Goal: Information Seeking & Learning: Check status

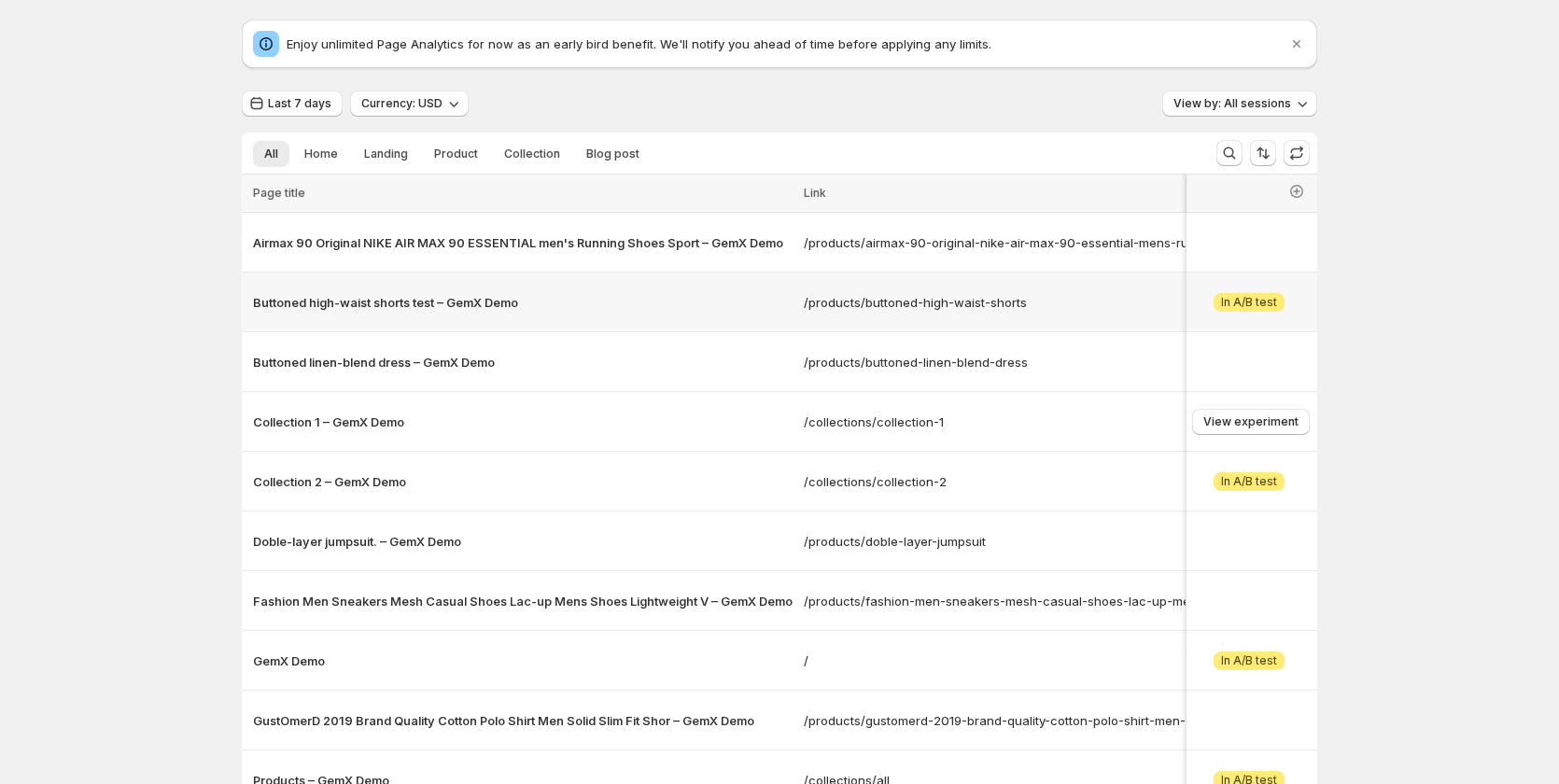
scroll to position [93, 0]
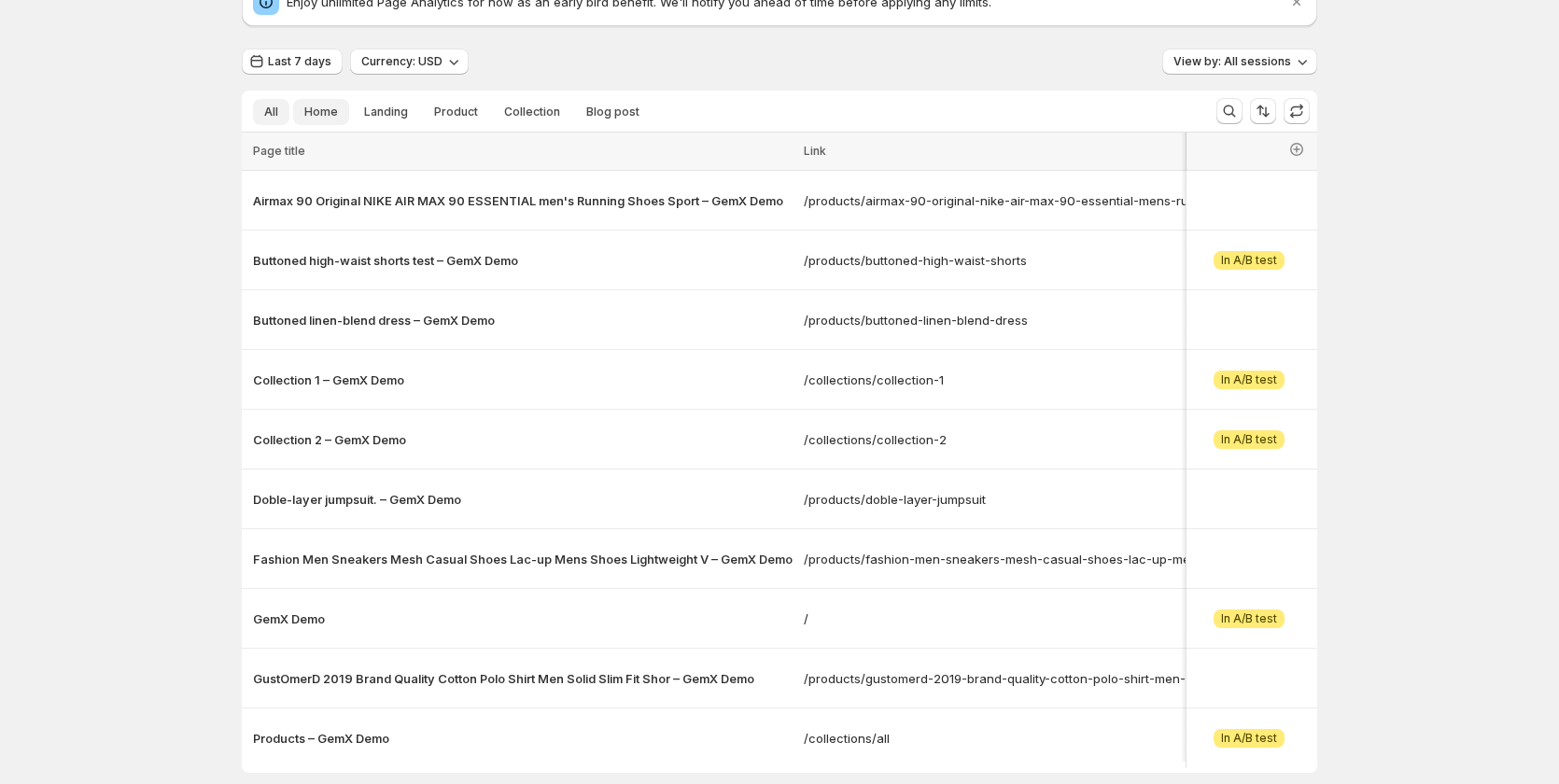
click at [326, 115] on span "Home" at bounding box center [320, 112] width 33 height 15
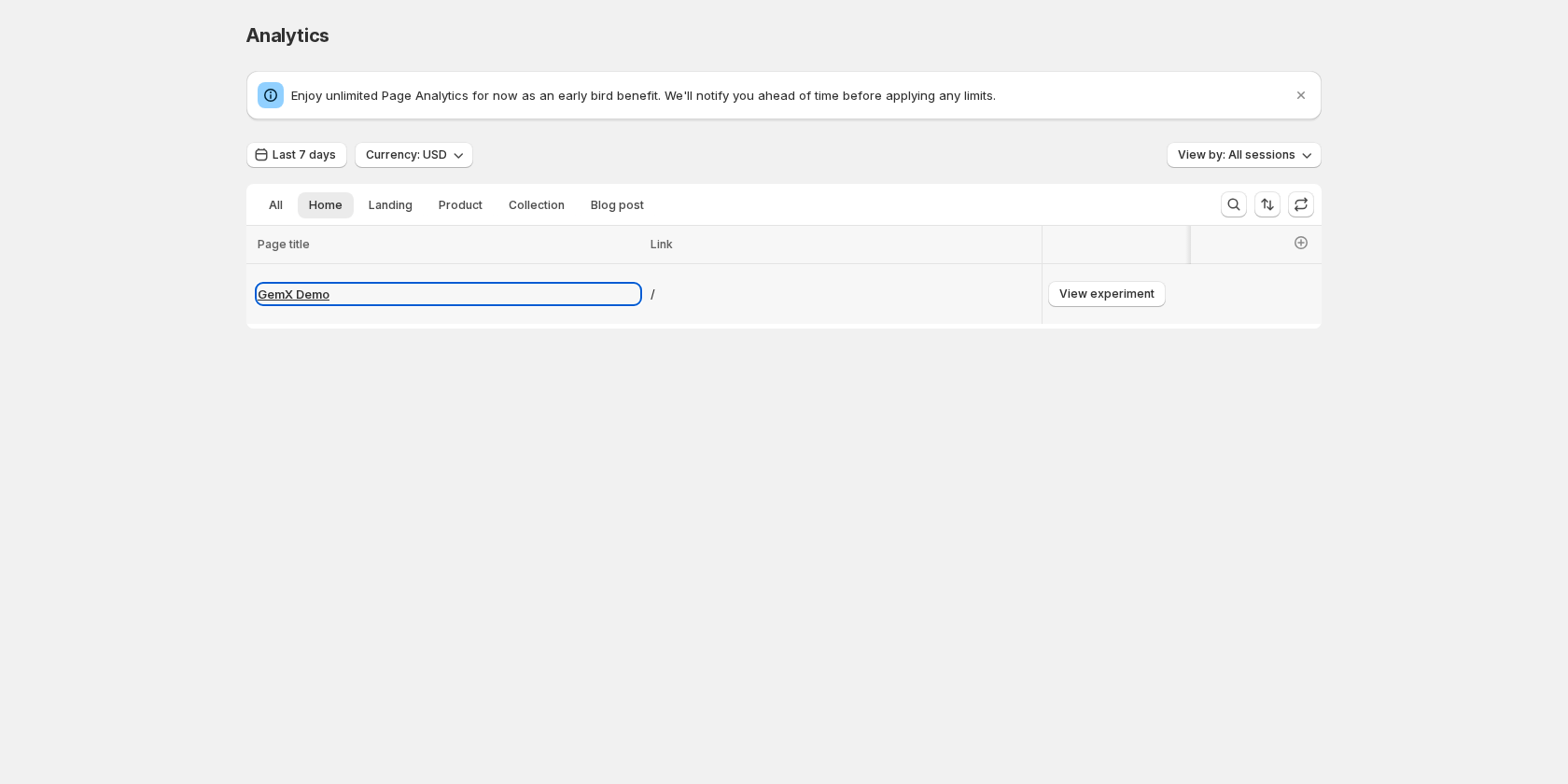
click at [302, 298] on p "GemX Demo" at bounding box center [448, 294] width 382 height 19
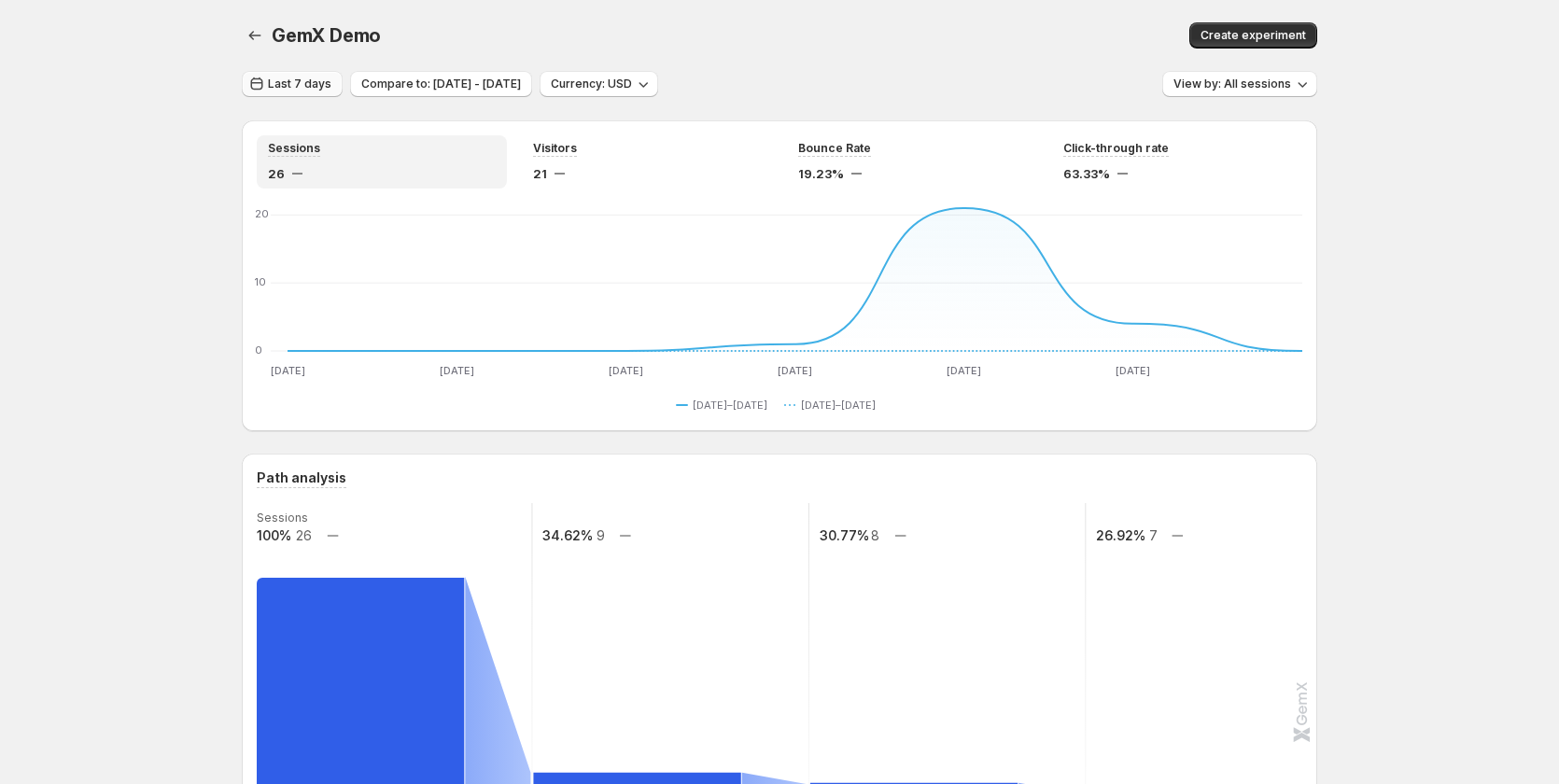
click at [314, 95] on button "Last 7 days" at bounding box center [293, 83] width 101 height 26
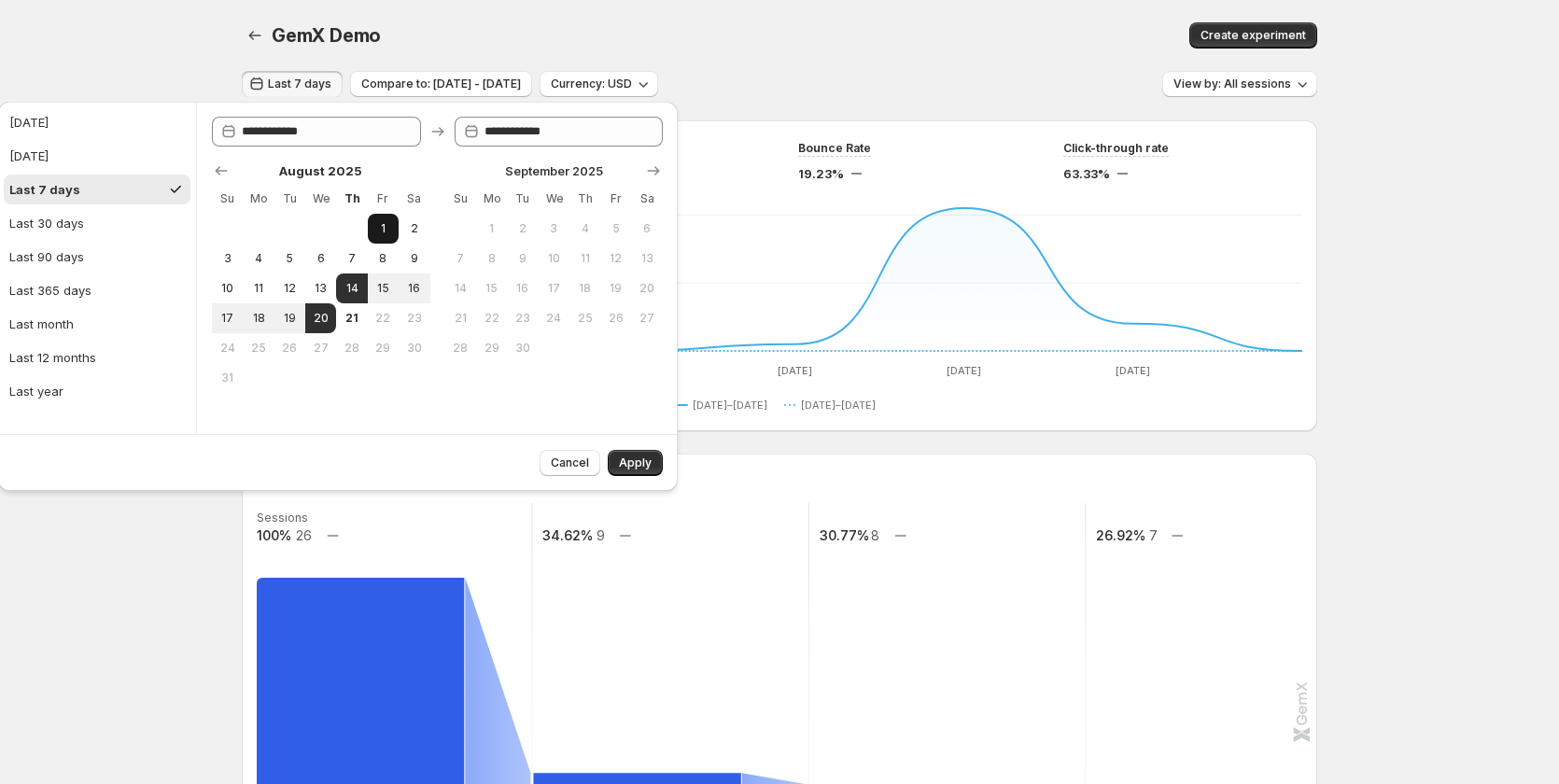
click at [382, 221] on span "1" at bounding box center [383, 229] width 16 height 15
type input "**********"
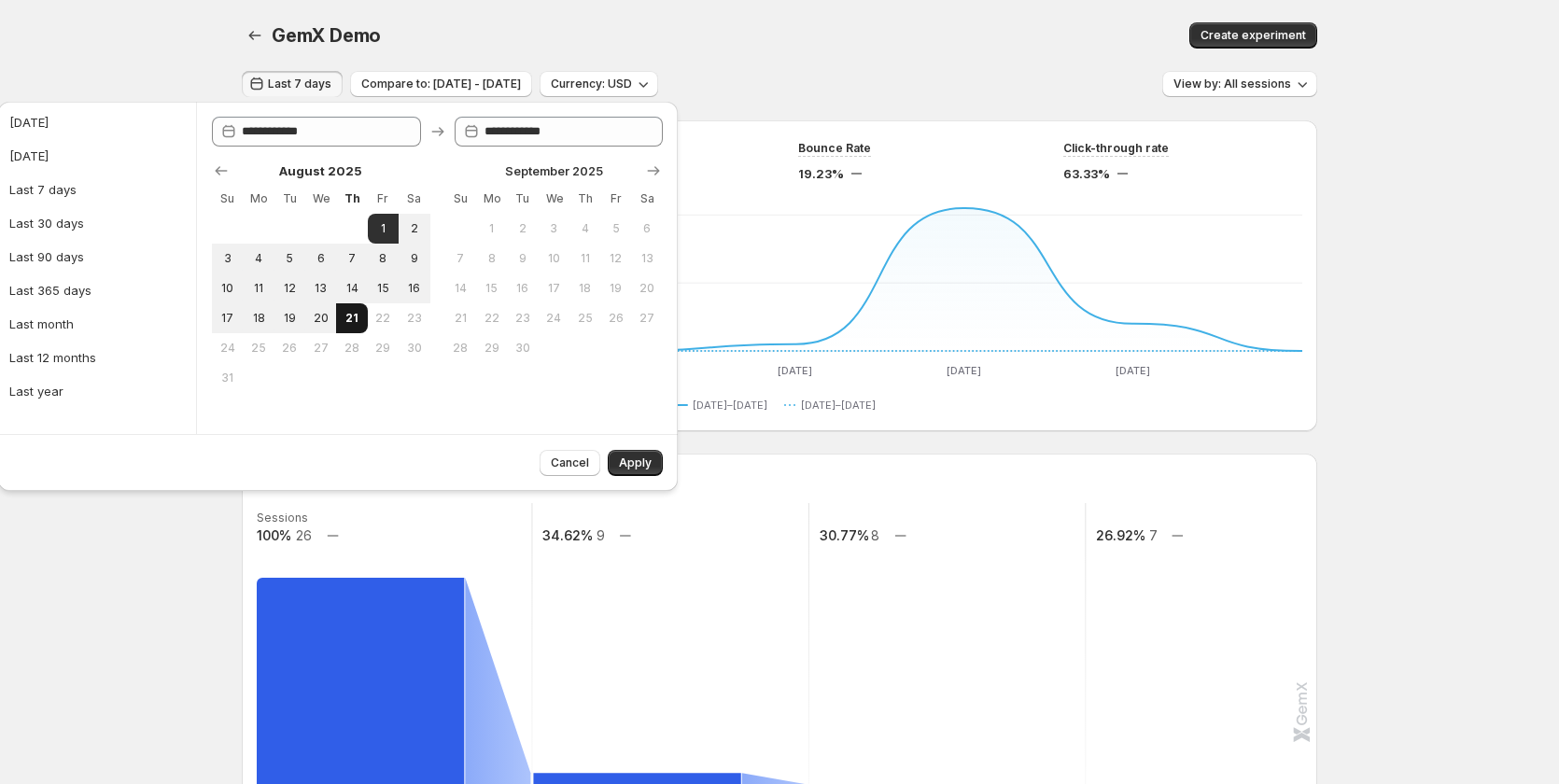
click at [344, 326] on button "21" at bounding box center [352, 317] width 30 height 30
type input "**********"
click at [638, 453] on button "Apply" at bounding box center [636, 462] width 55 height 26
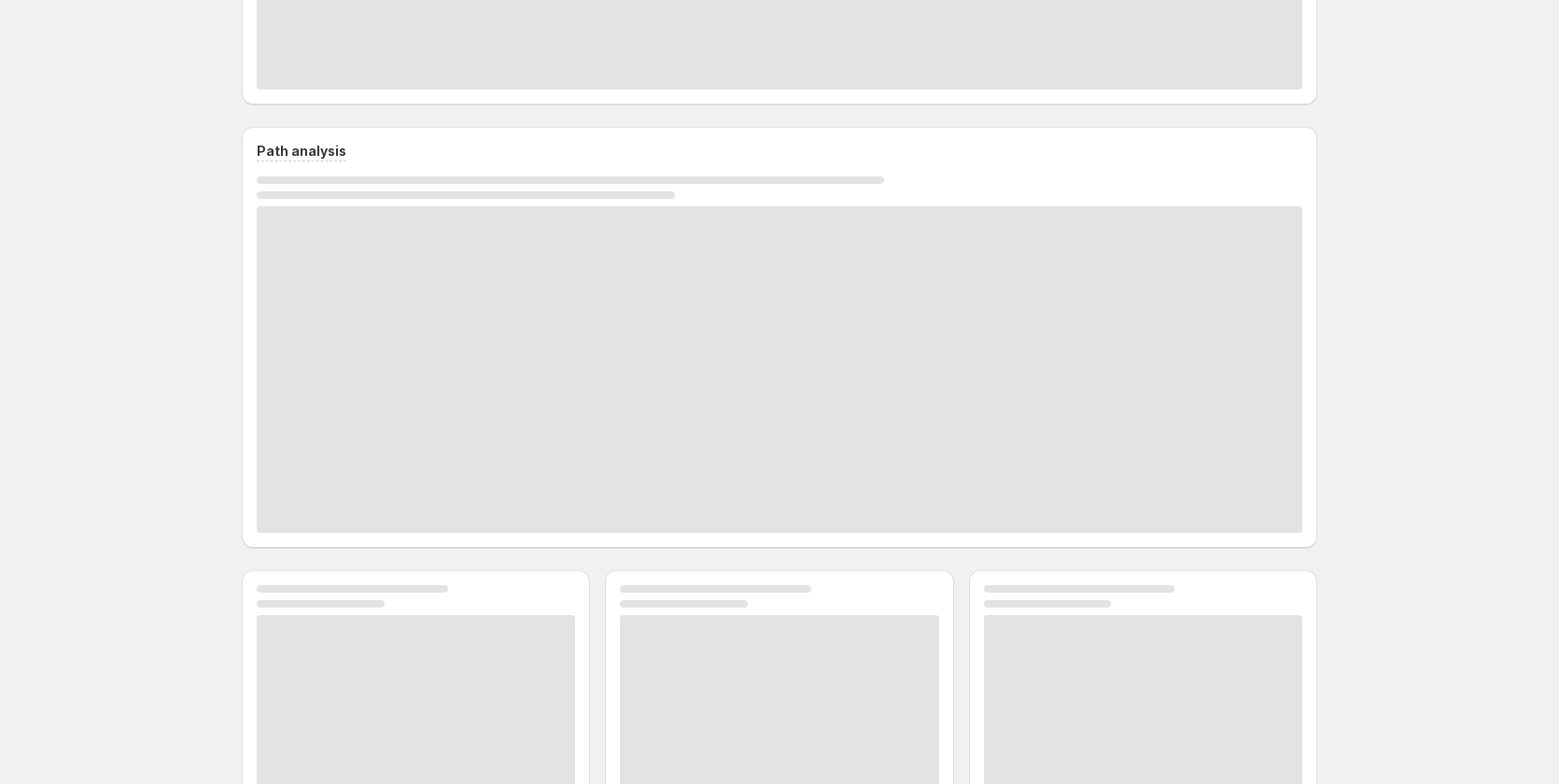
scroll to position [373, 0]
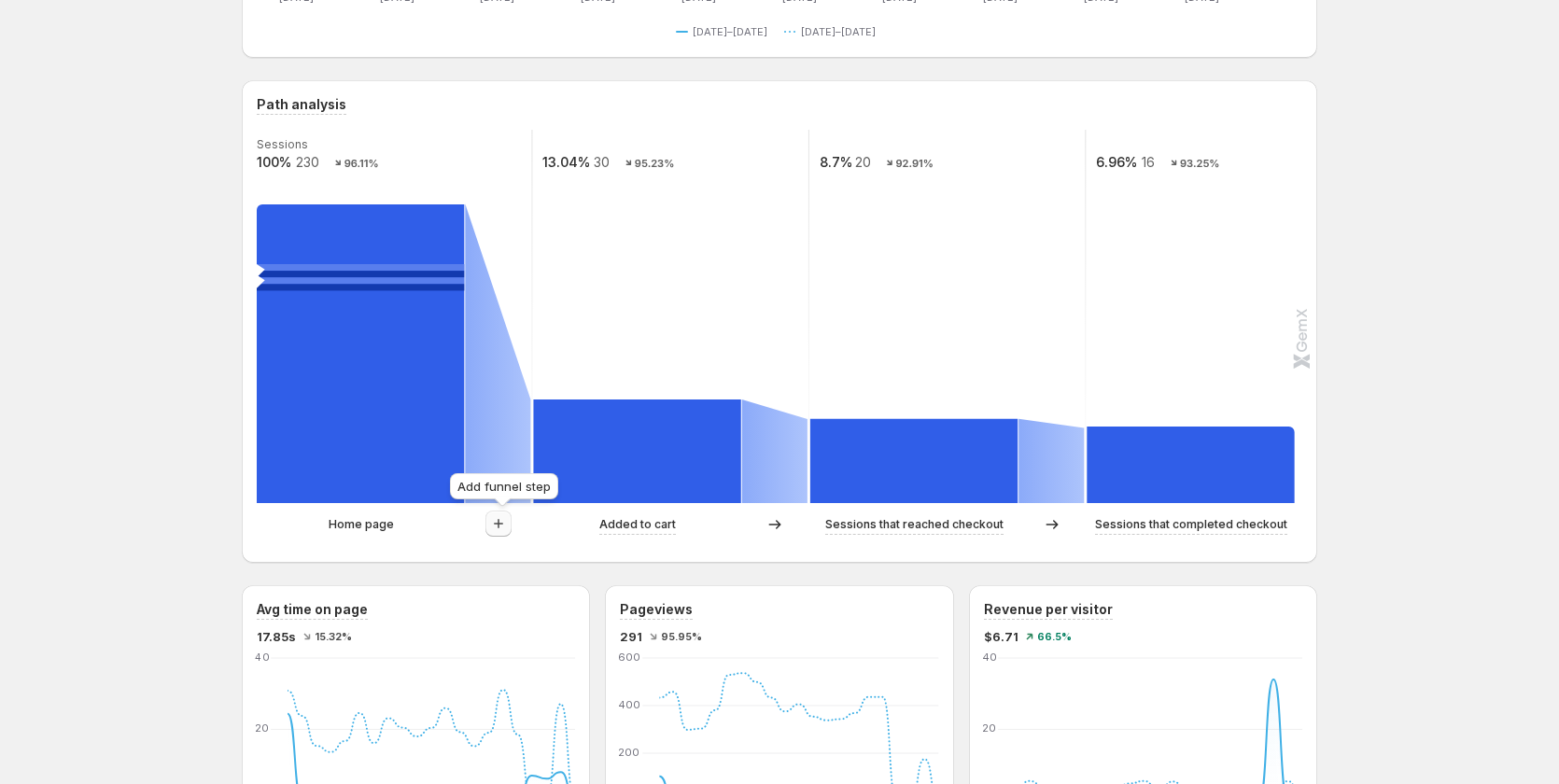
click at [512, 514] on button "button" at bounding box center [497, 523] width 26 height 26
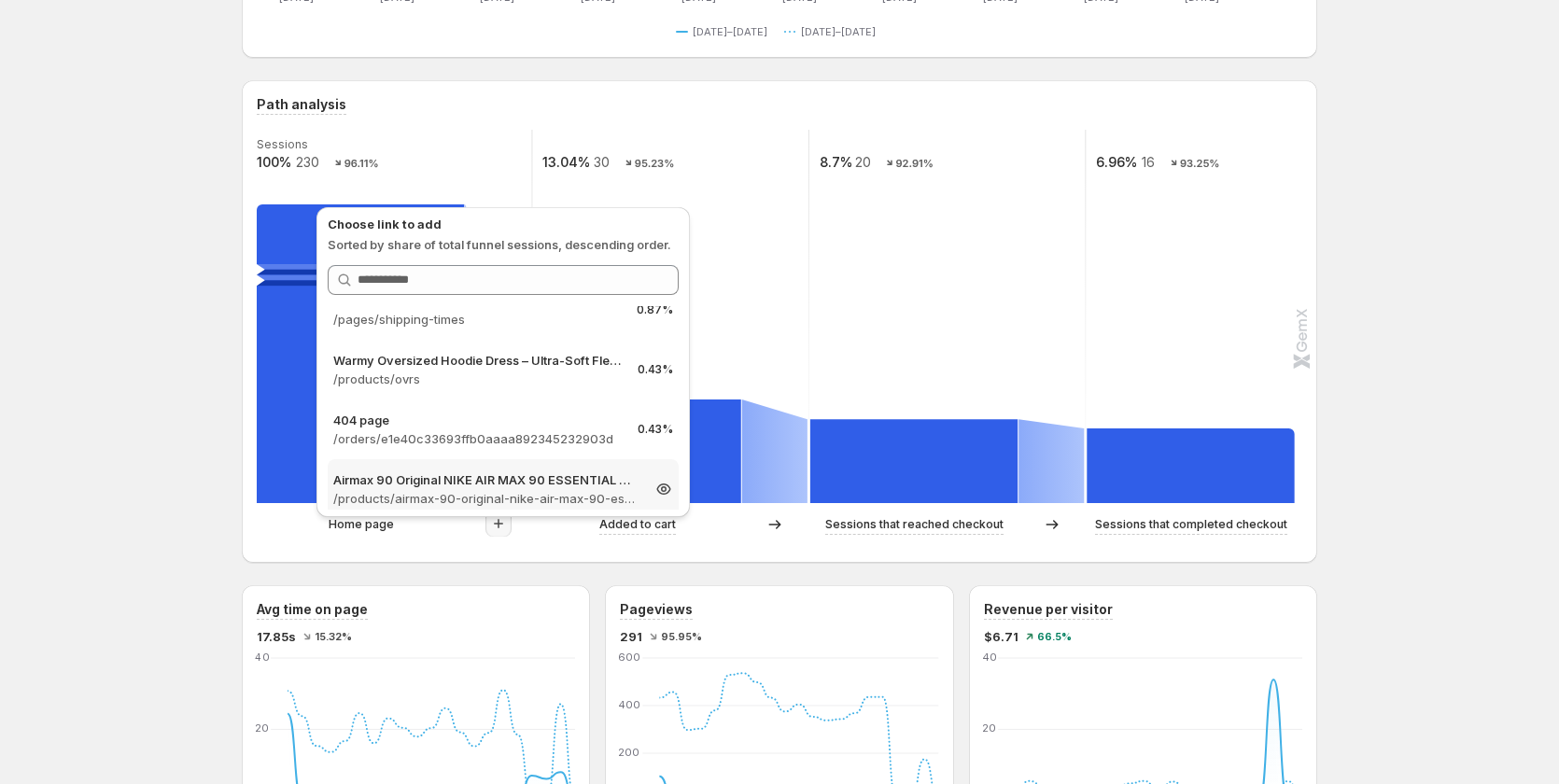
scroll to position [653, 0]
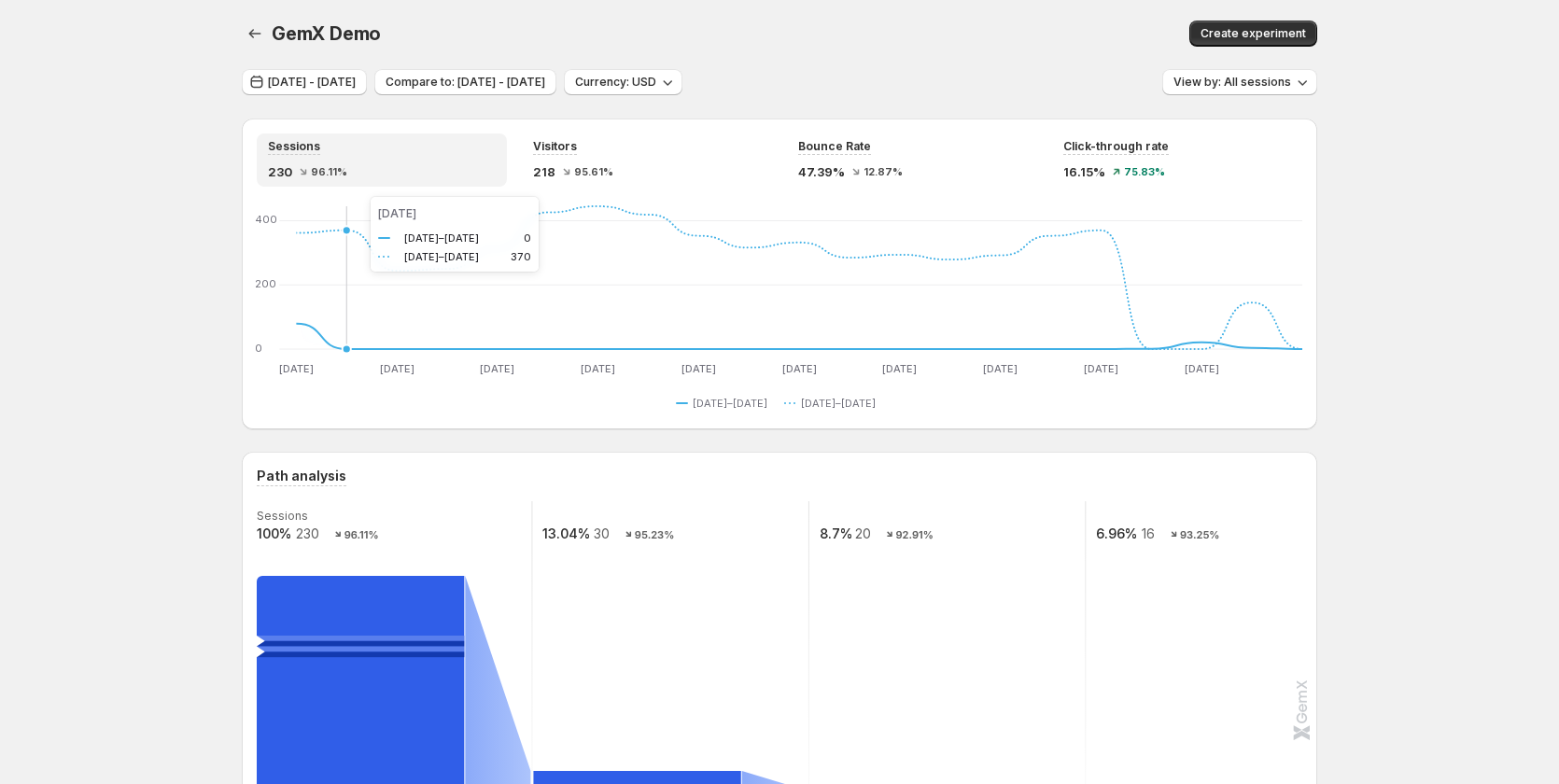
scroll to position [0, 0]
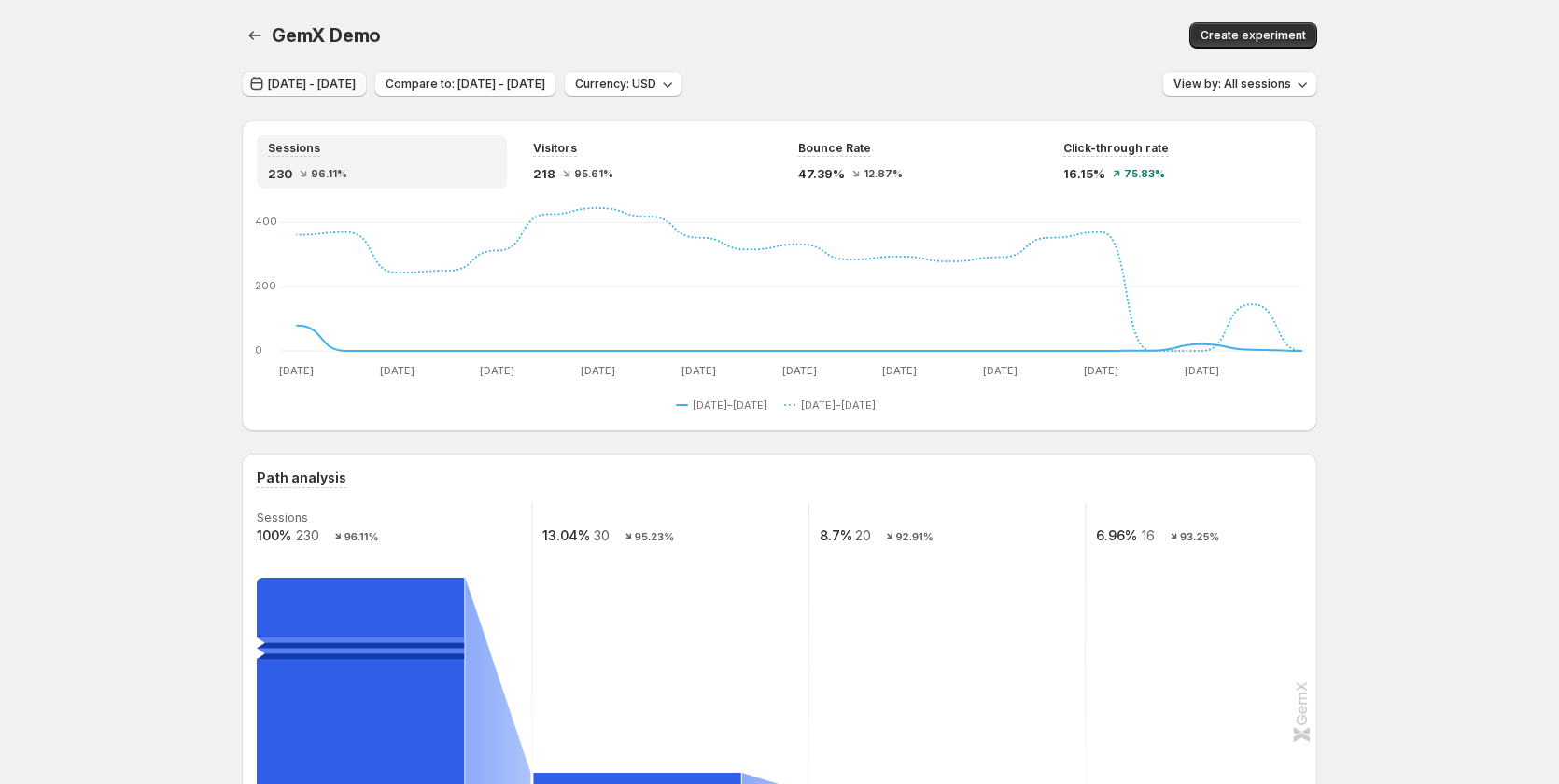
click at [350, 88] on span "[DATE] - [DATE]" at bounding box center [312, 84] width 88 height 15
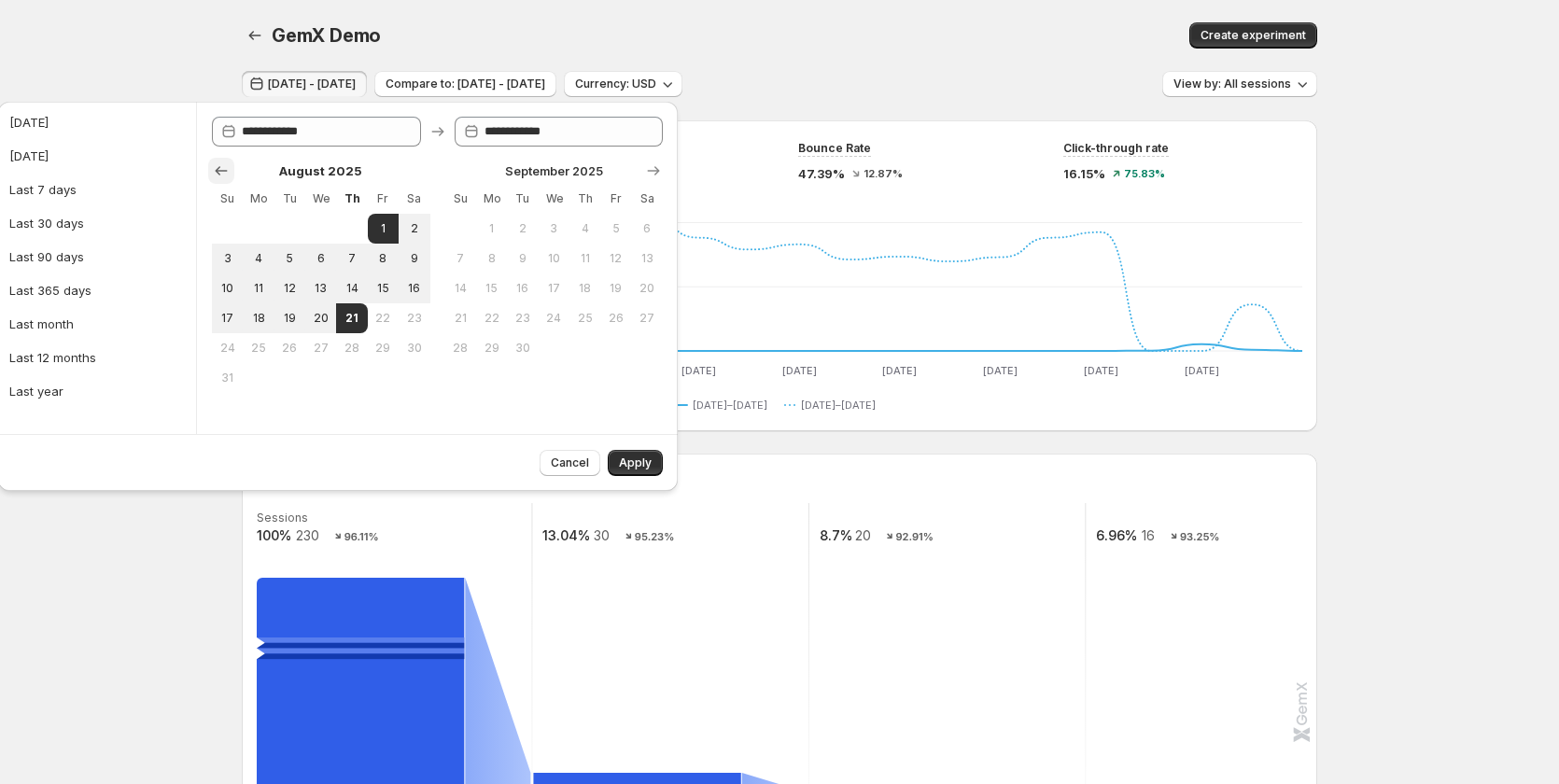
click at [219, 170] on icon "Show previous month, July 2025" at bounding box center [221, 171] width 19 height 19
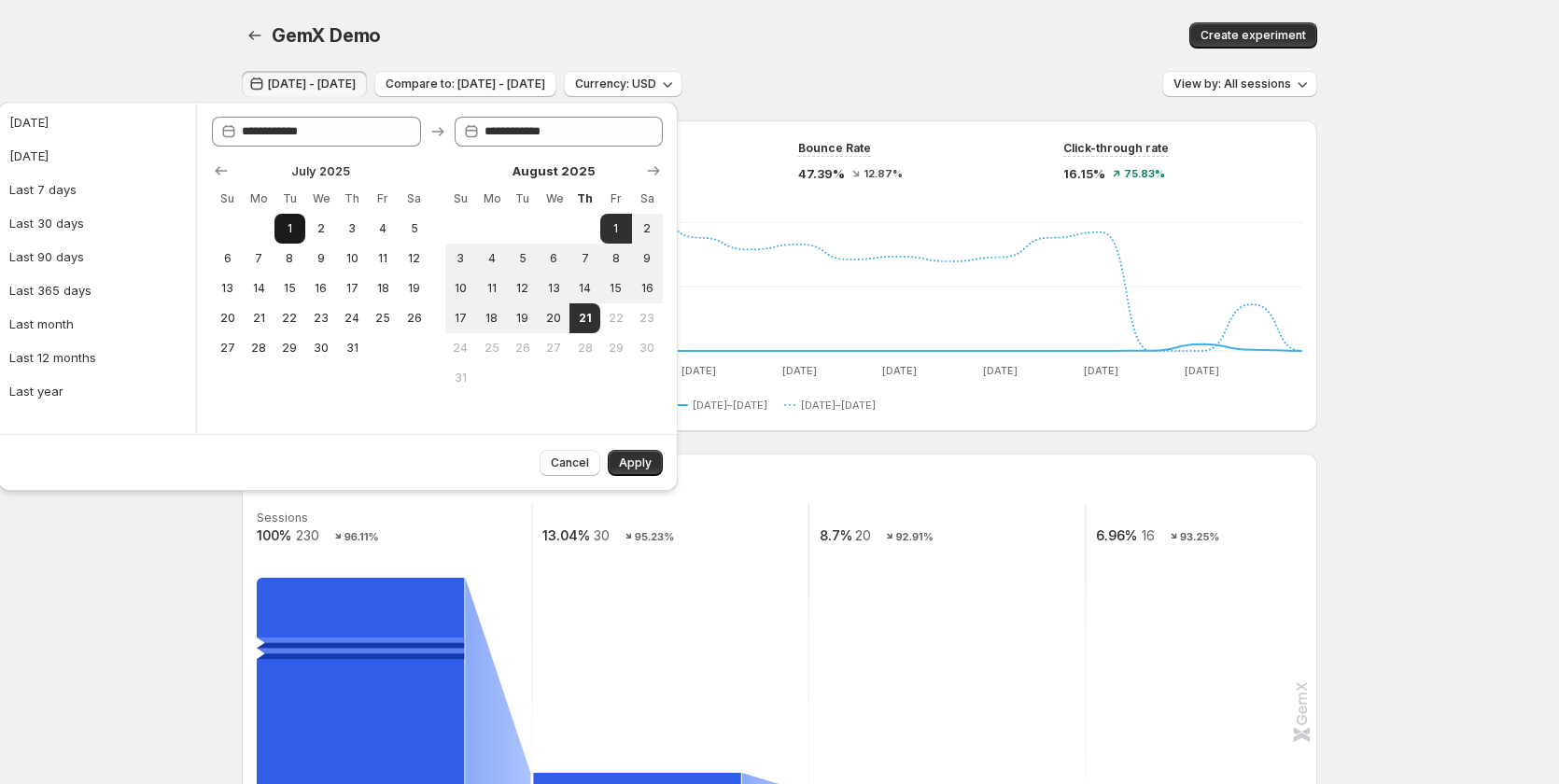
click at [291, 217] on button "1" at bounding box center [290, 228] width 30 height 30
type input "**********"
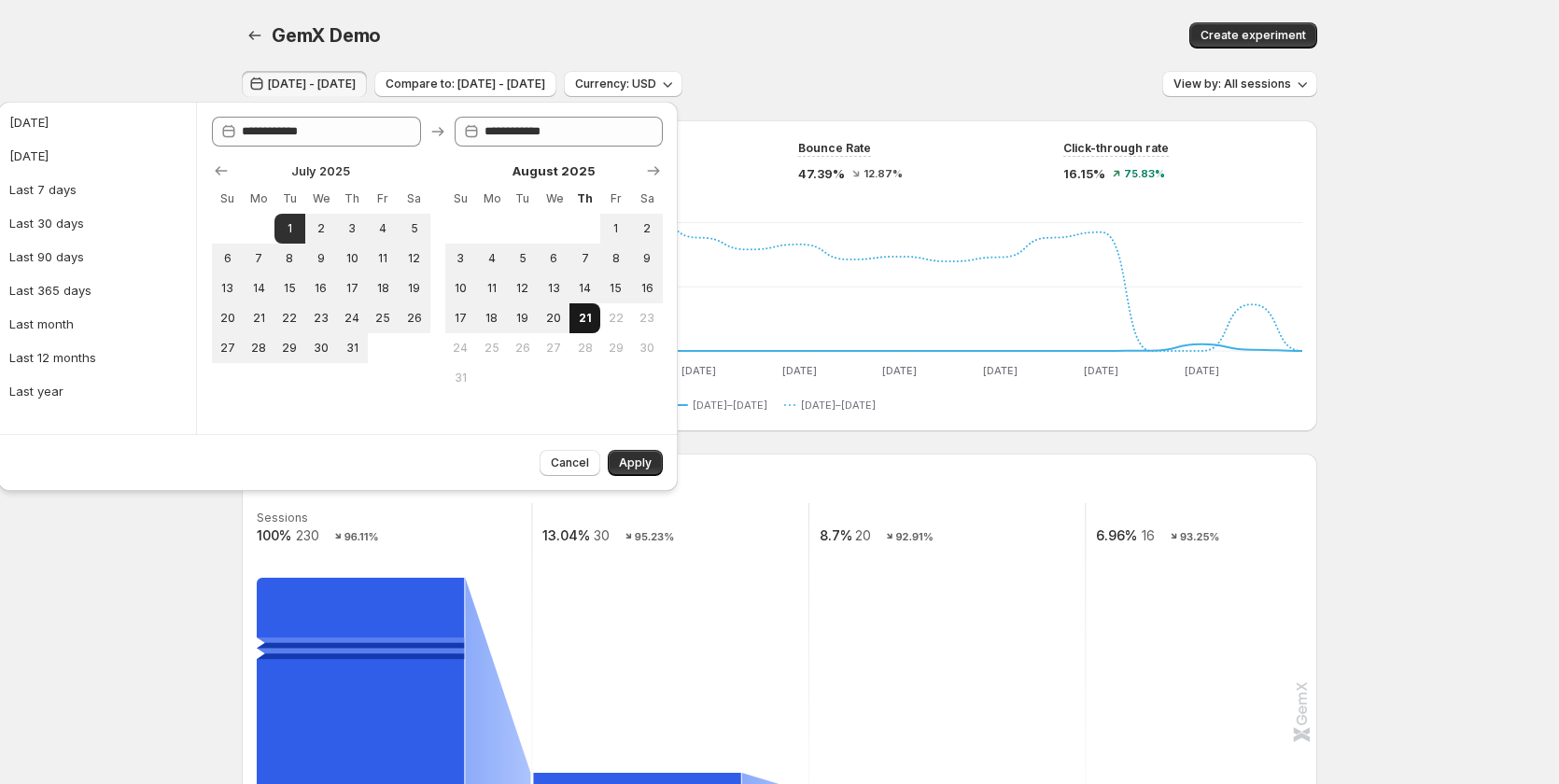
click at [588, 319] on span "21" at bounding box center [584, 318] width 16 height 15
type input "**********"
click at [645, 458] on span "Apply" at bounding box center [636, 463] width 32 height 15
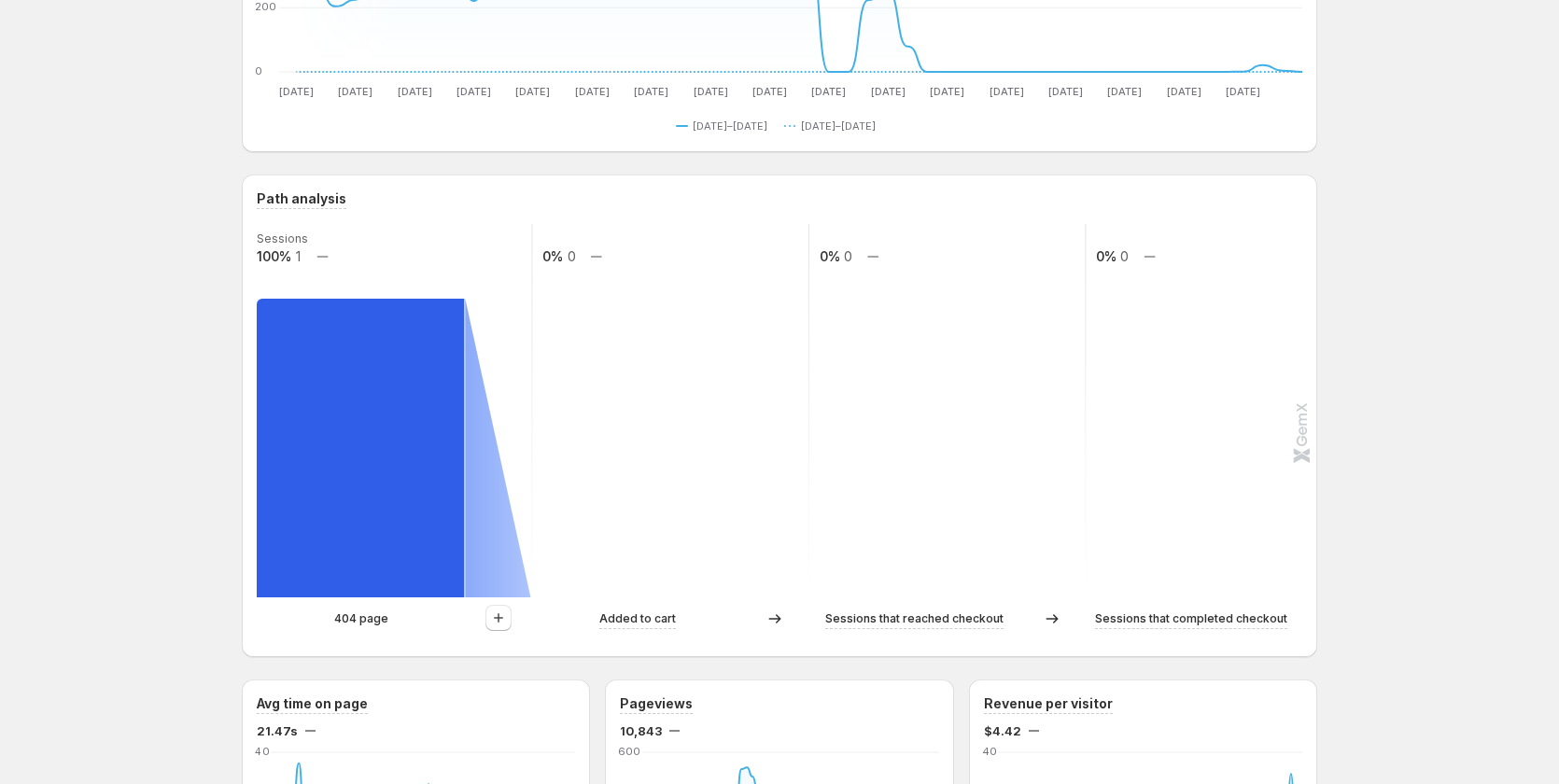
scroll to position [280, 0]
click at [505, 613] on icon "button" at bounding box center [498, 617] width 19 height 19
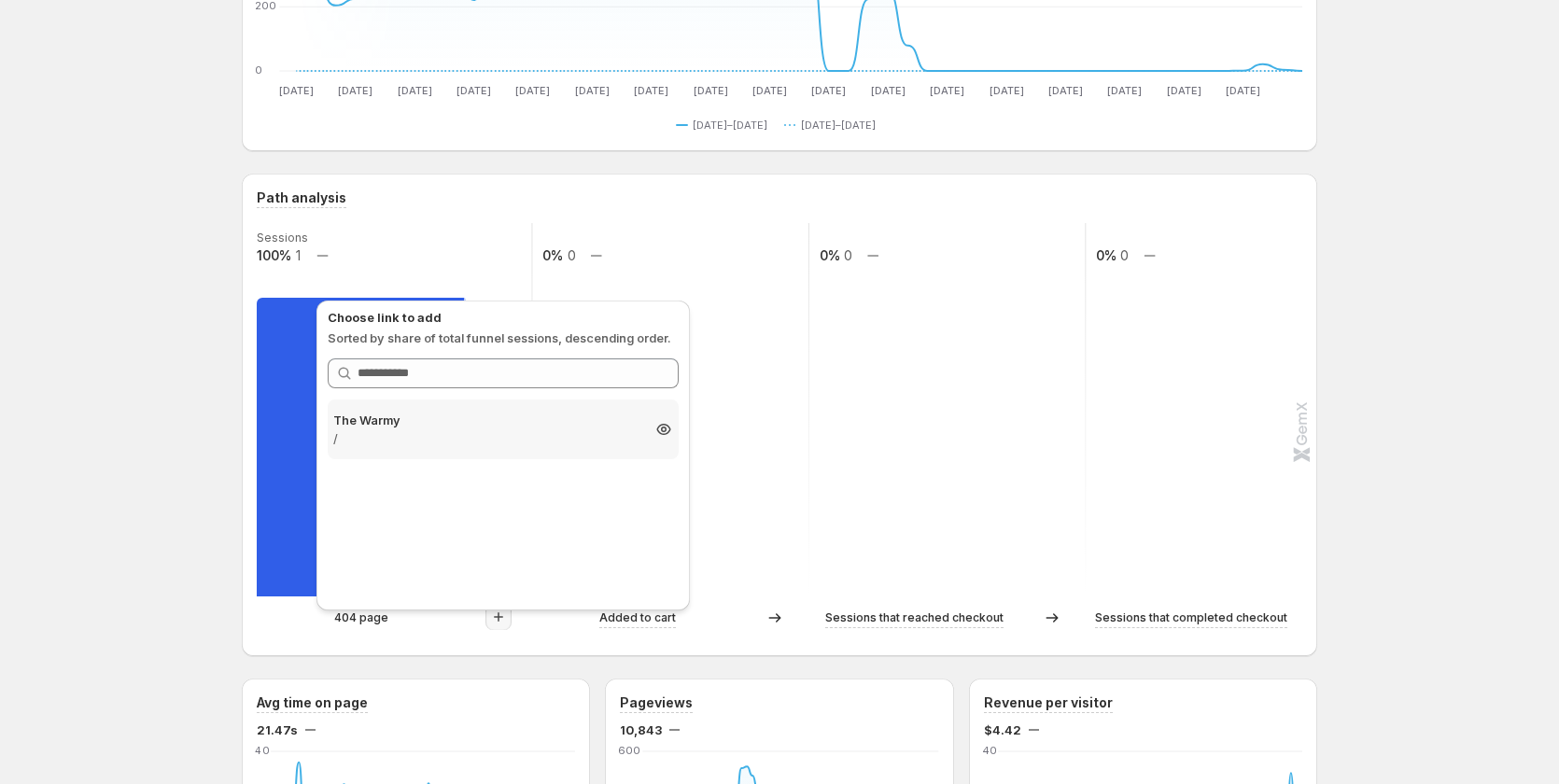
click at [542, 431] on p "/" at bounding box center [486, 439] width 306 height 19
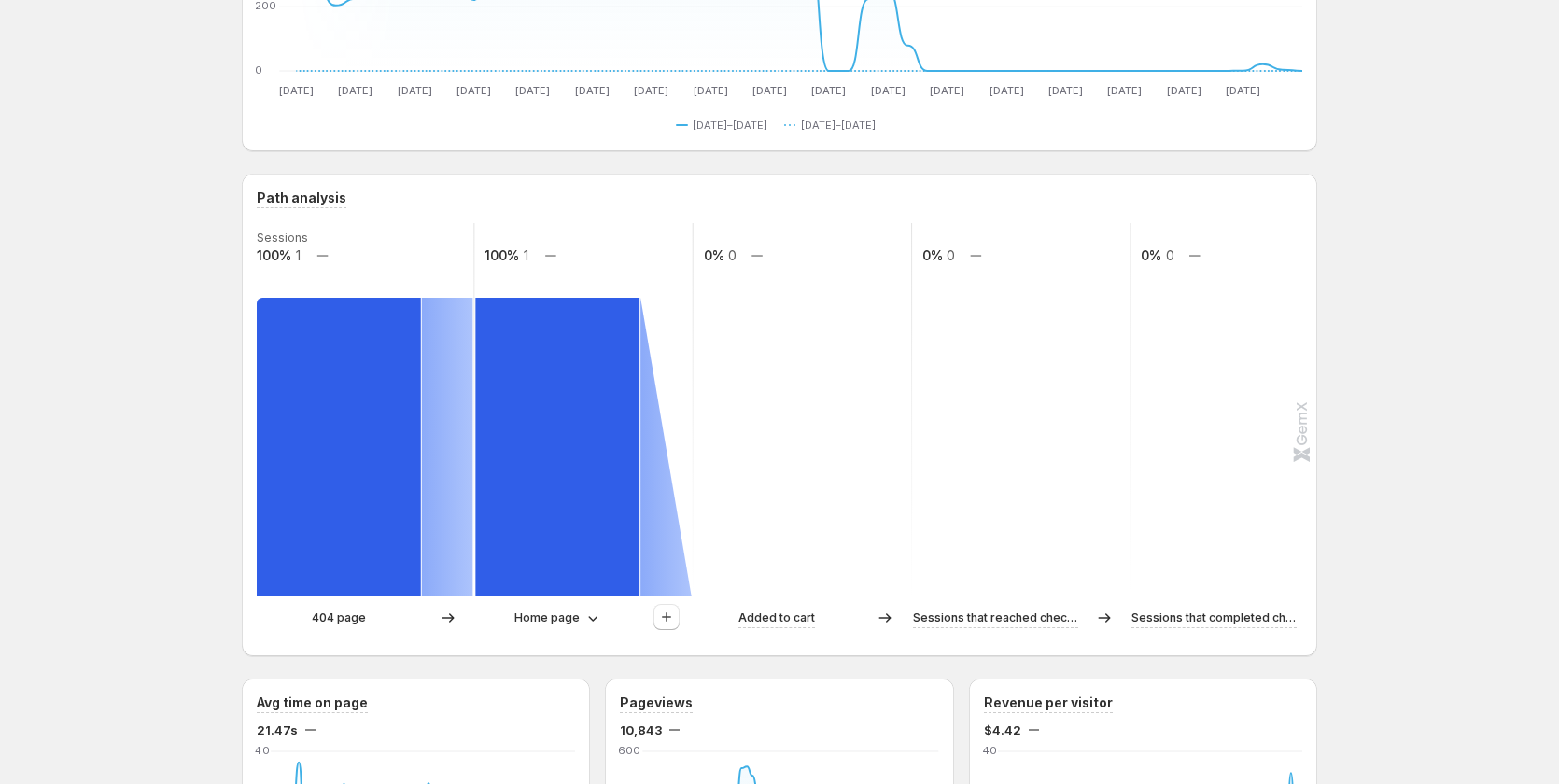
scroll to position [0, 0]
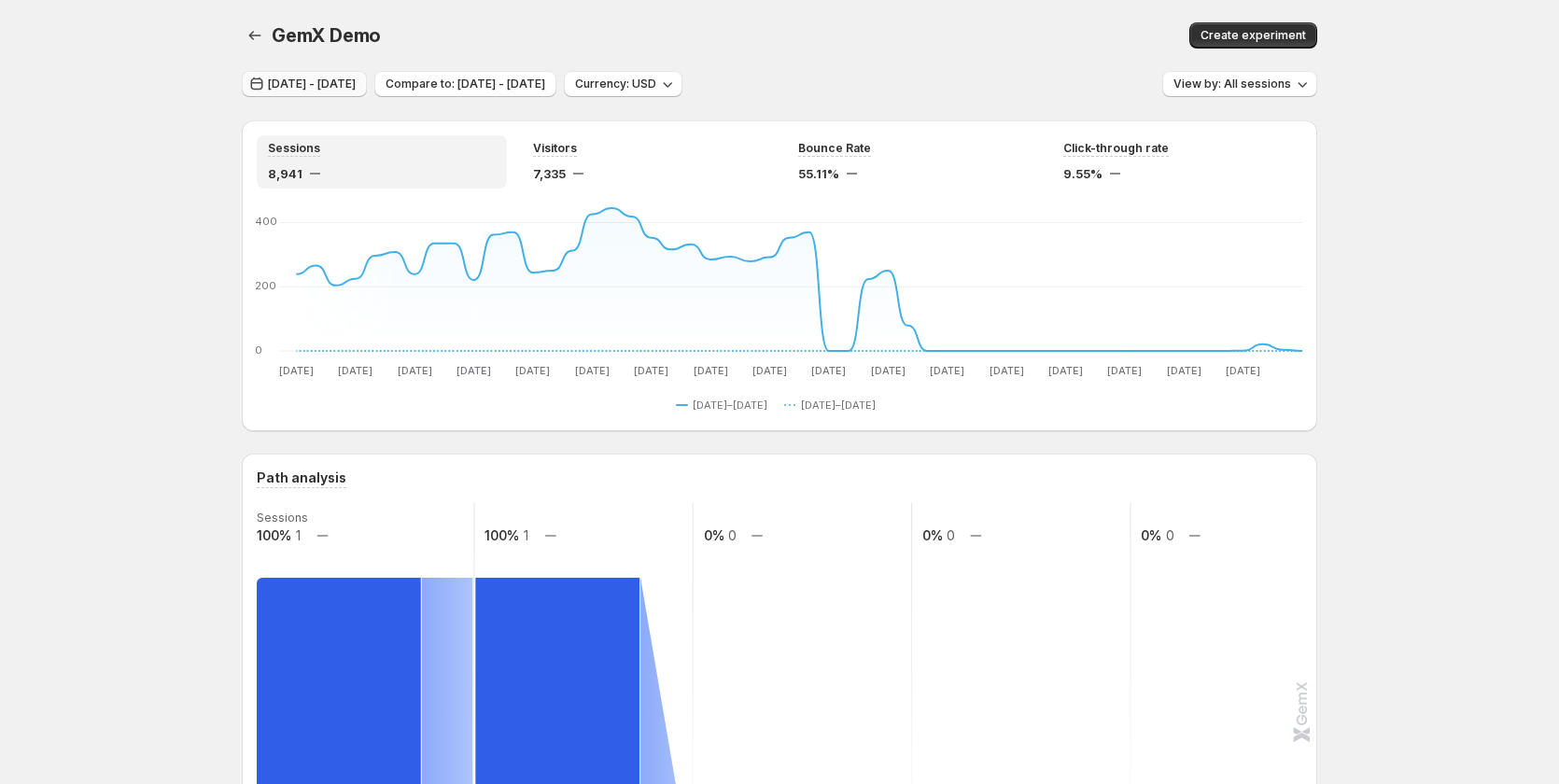
click at [355, 89] on span "[DATE] - [DATE]" at bounding box center [312, 84] width 88 height 15
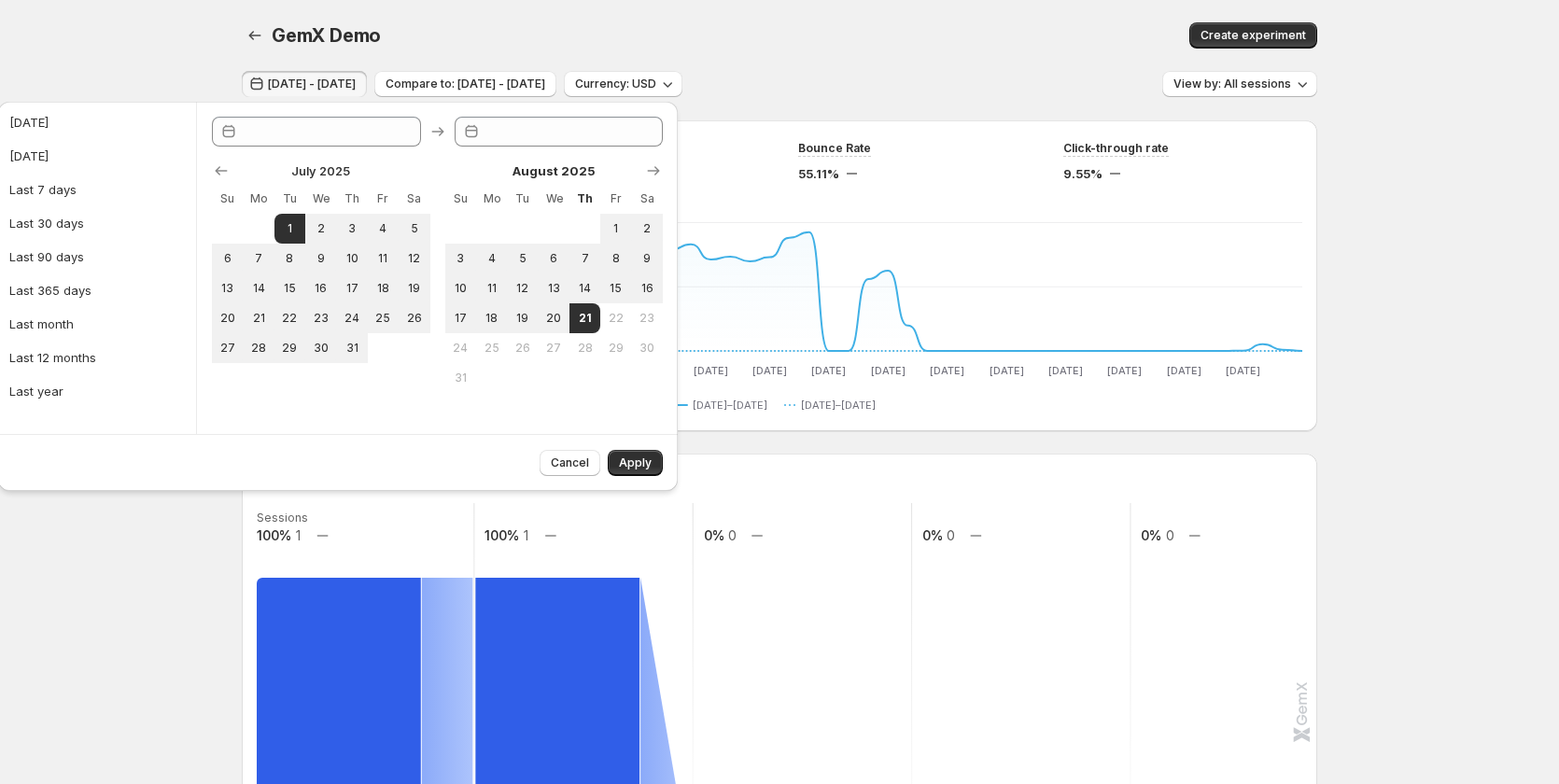
type input "**********"
click at [322, 344] on span "30" at bounding box center [320, 349] width 16 height 15
type input "**********"
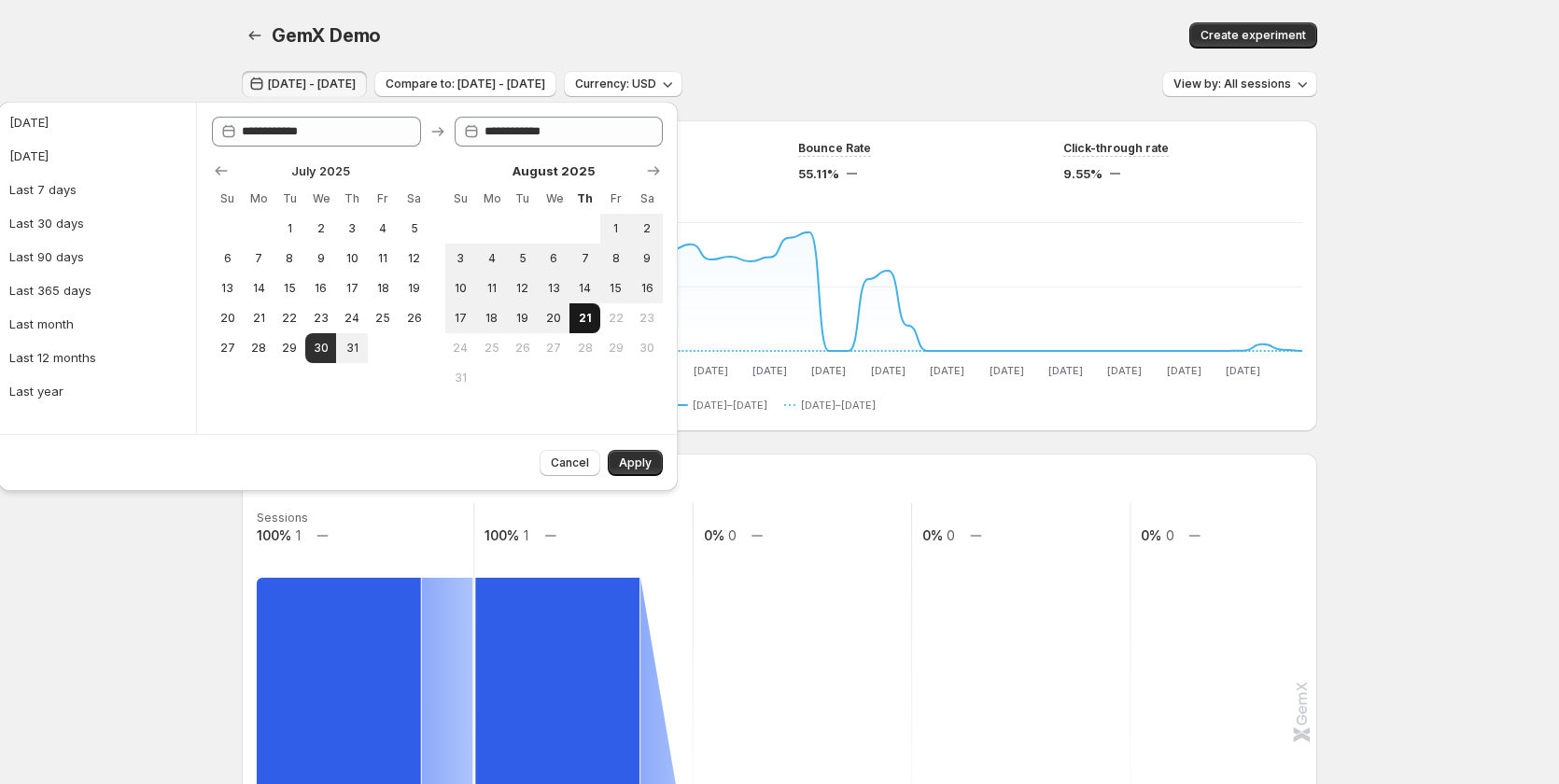
drag, startPoint x: 581, startPoint y: 316, endPoint x: 582, endPoint y: 327, distance: 11.0
click at [582, 316] on span "21" at bounding box center [584, 318] width 16 height 15
type input "**********"
click at [629, 471] on button "Apply" at bounding box center [636, 462] width 55 height 26
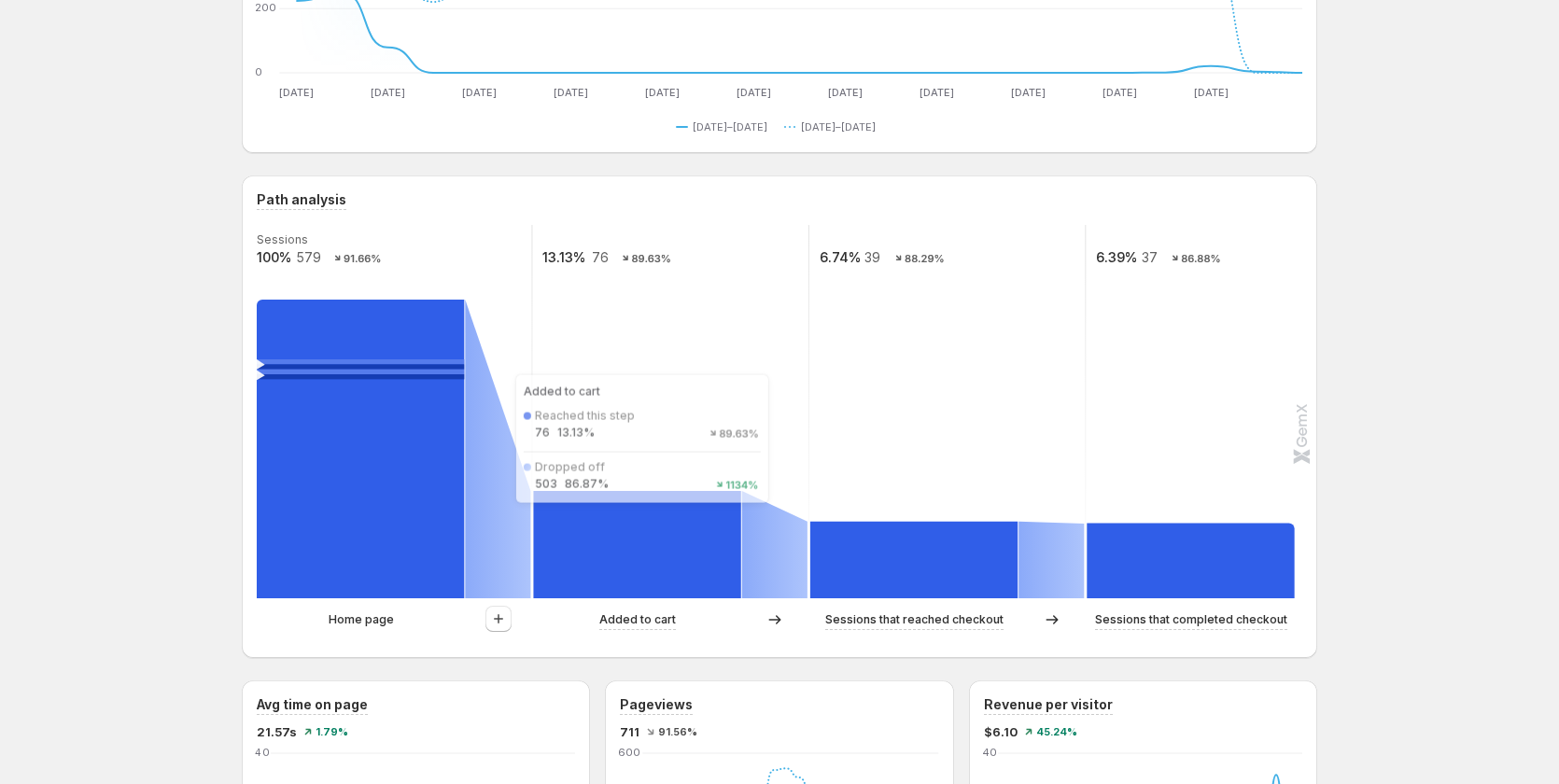
scroll to position [280, 0]
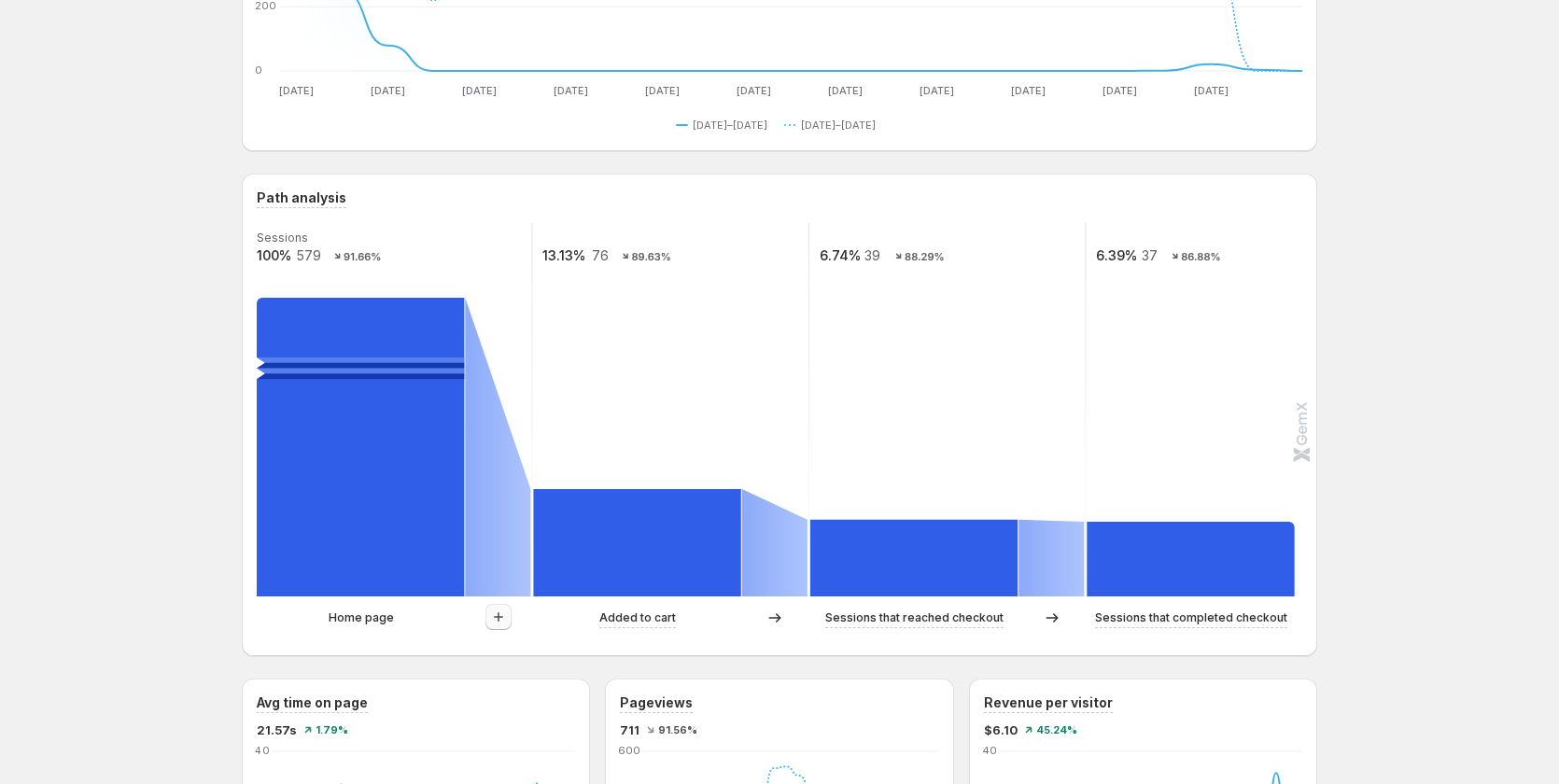
click at [506, 622] on icon "button" at bounding box center [498, 617] width 19 height 19
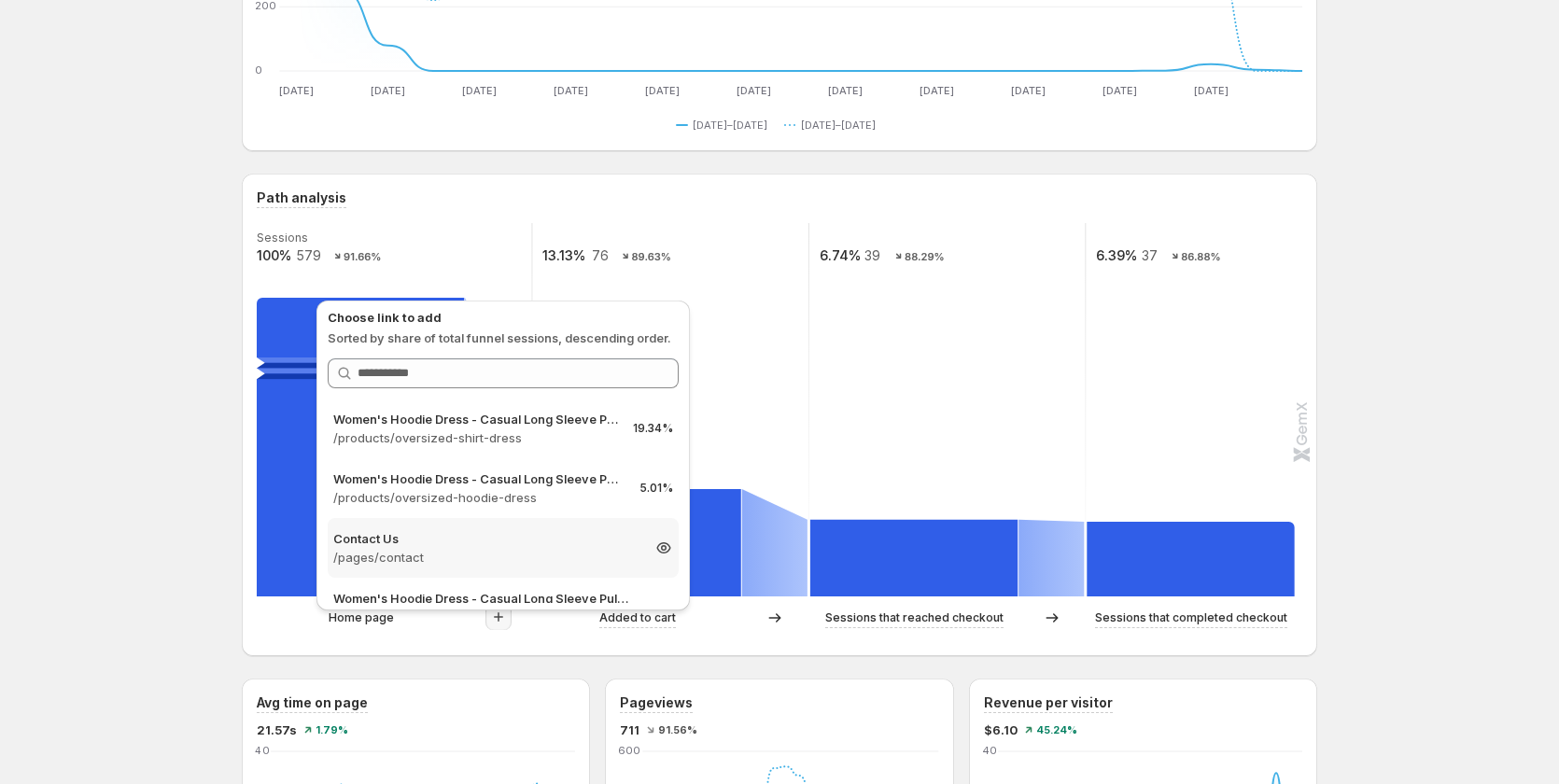
scroll to position [0, 0]
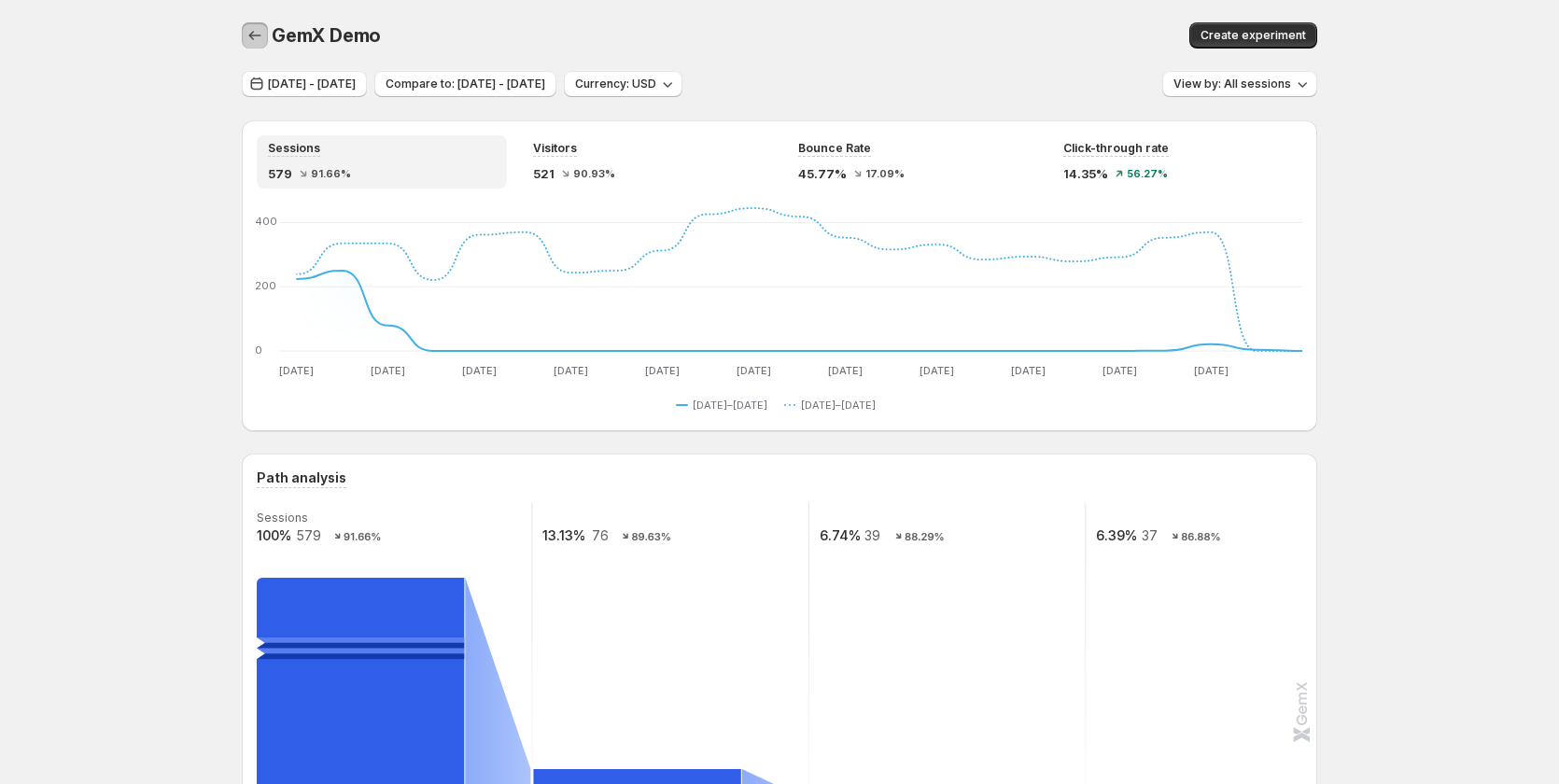
click at [253, 40] on icon "button" at bounding box center [255, 35] width 19 height 19
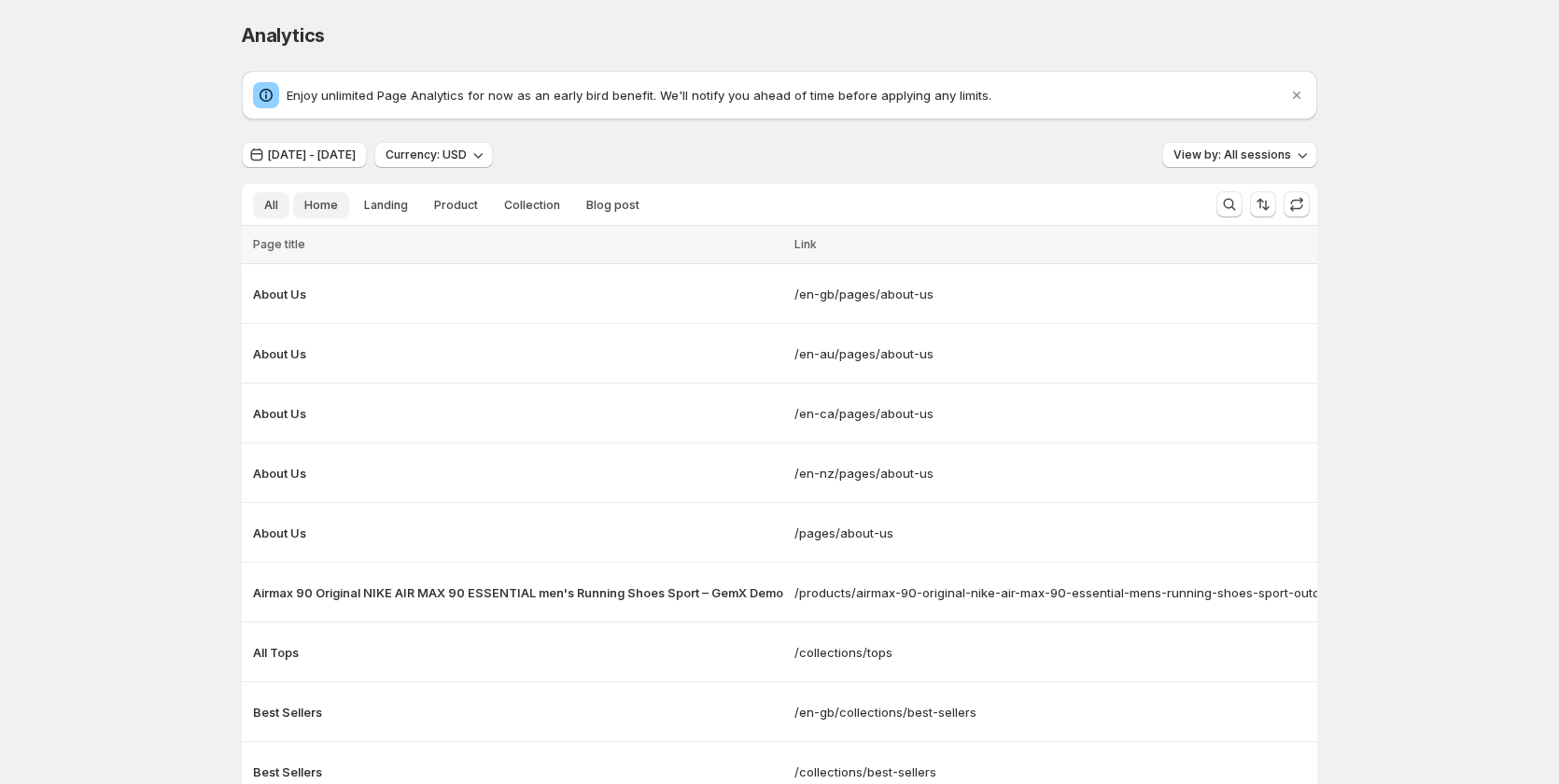
click at [318, 207] on span "Home" at bounding box center [320, 206] width 33 height 15
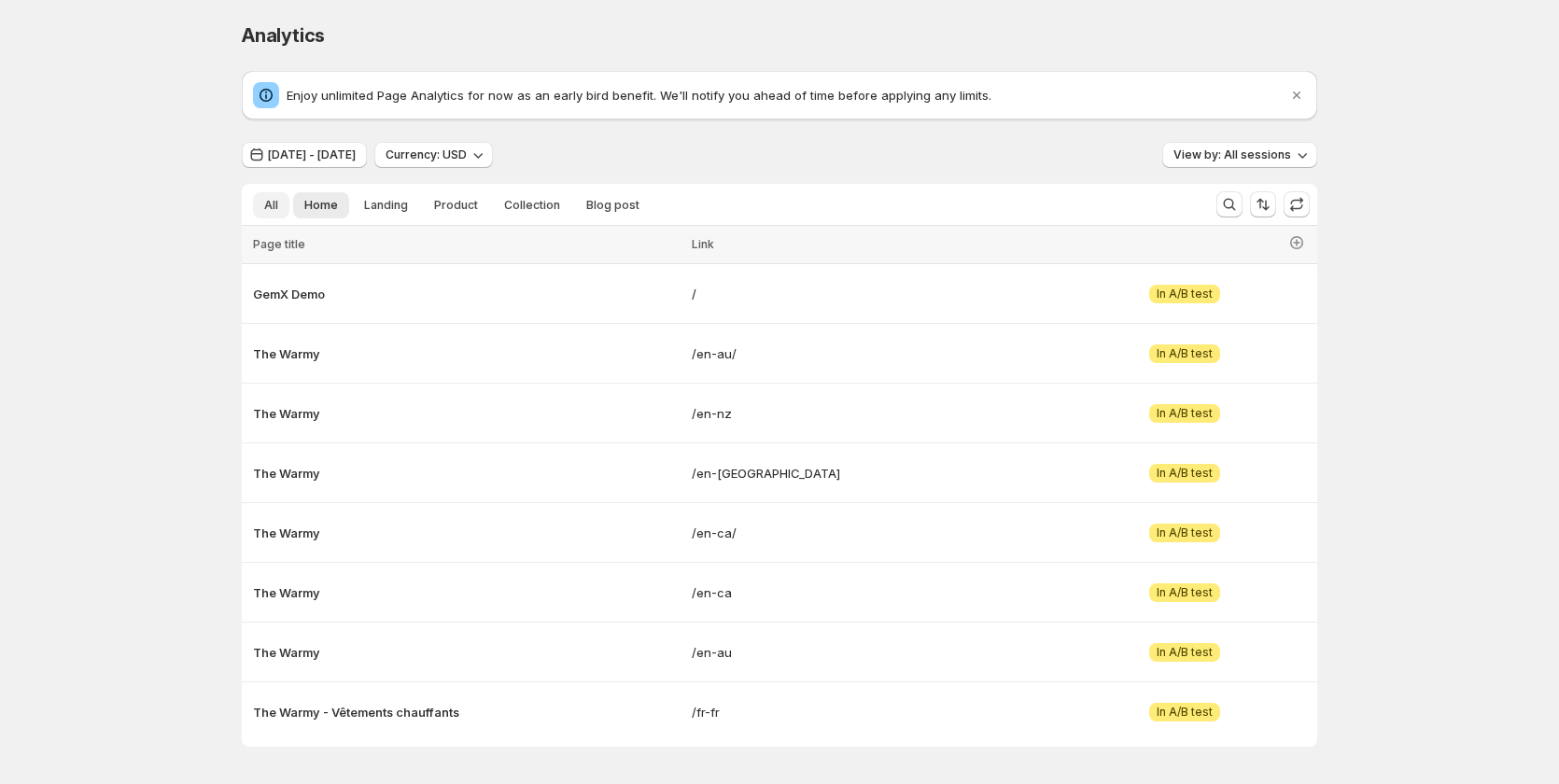
click at [290, 210] on button "All" at bounding box center [271, 205] width 36 height 26
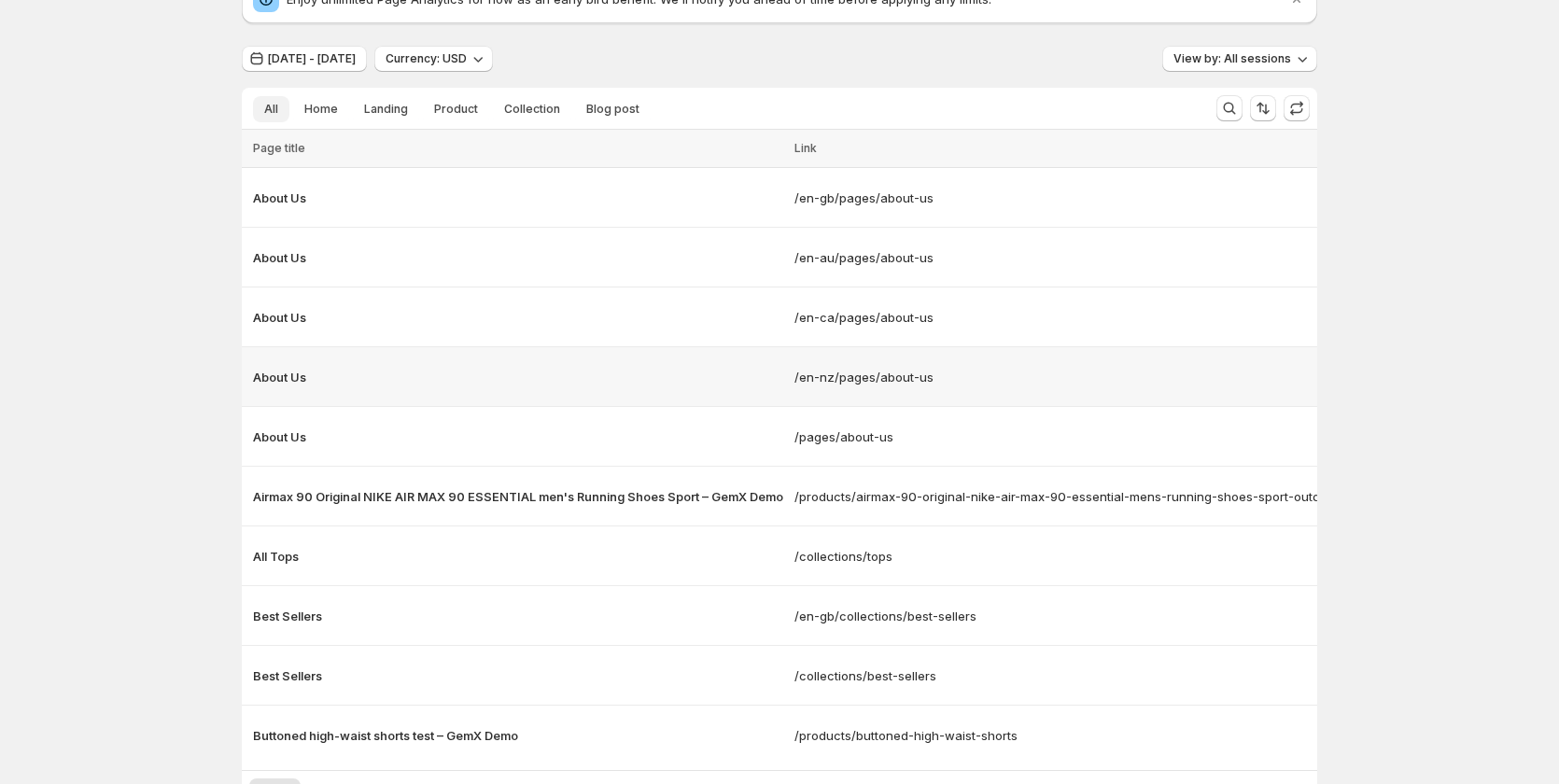
scroll to position [187, 0]
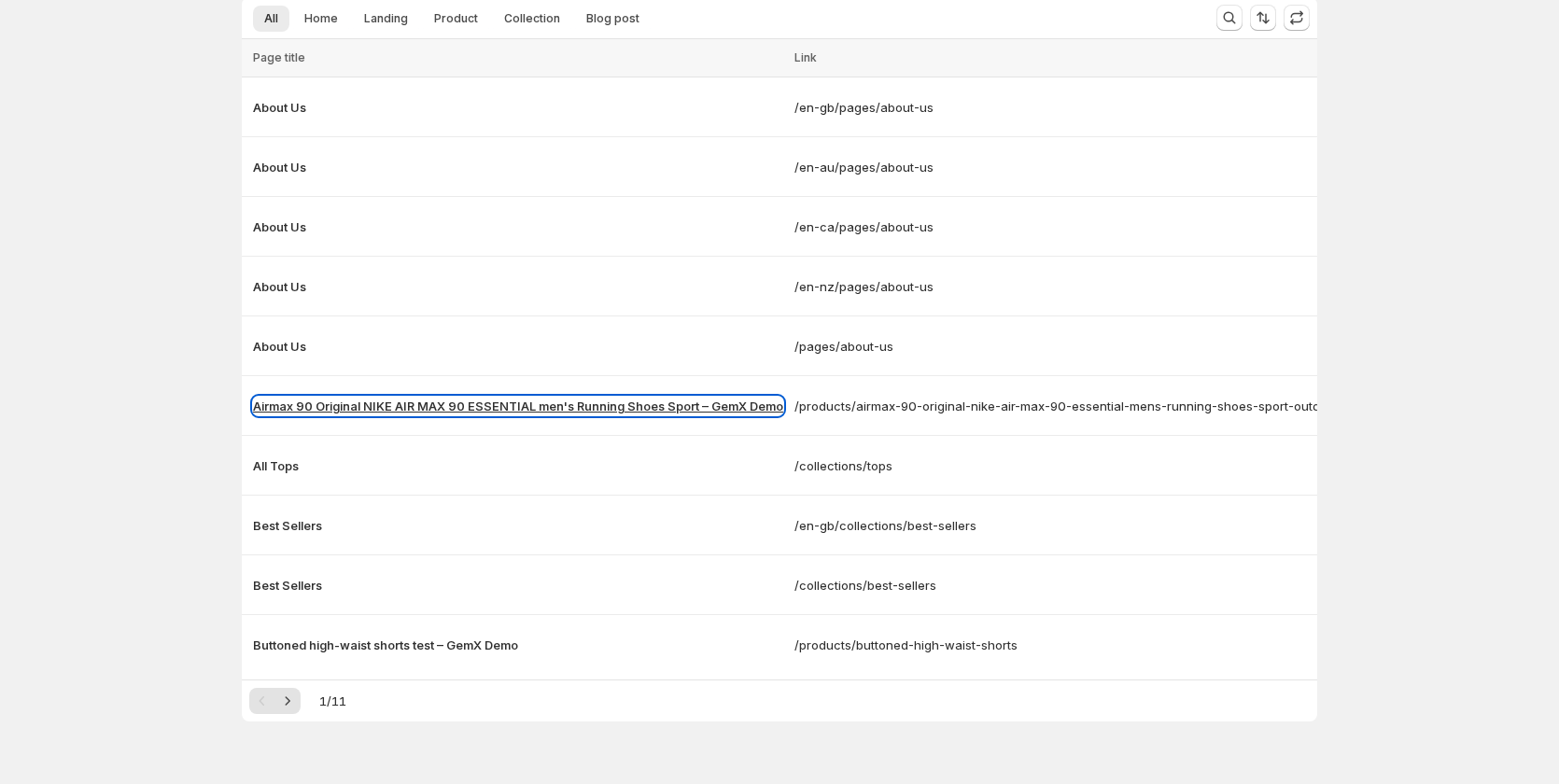
click at [438, 404] on p "Airmax 90 Original NIKE AIR MAX 90 ESSENTIAL men's Running Shoes Sport – GemX D…" at bounding box center [517, 406] width 530 height 19
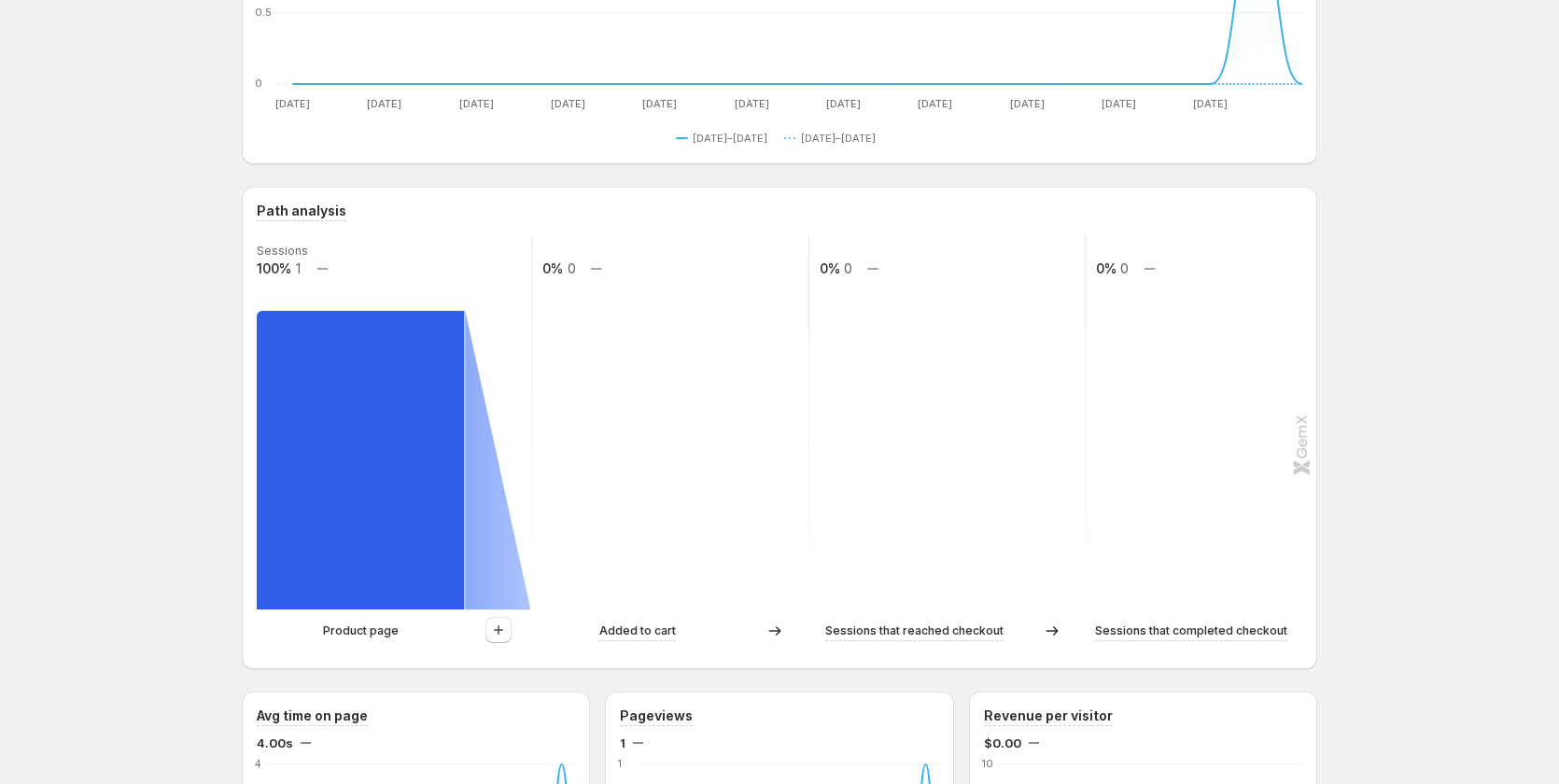
scroll to position [560, 0]
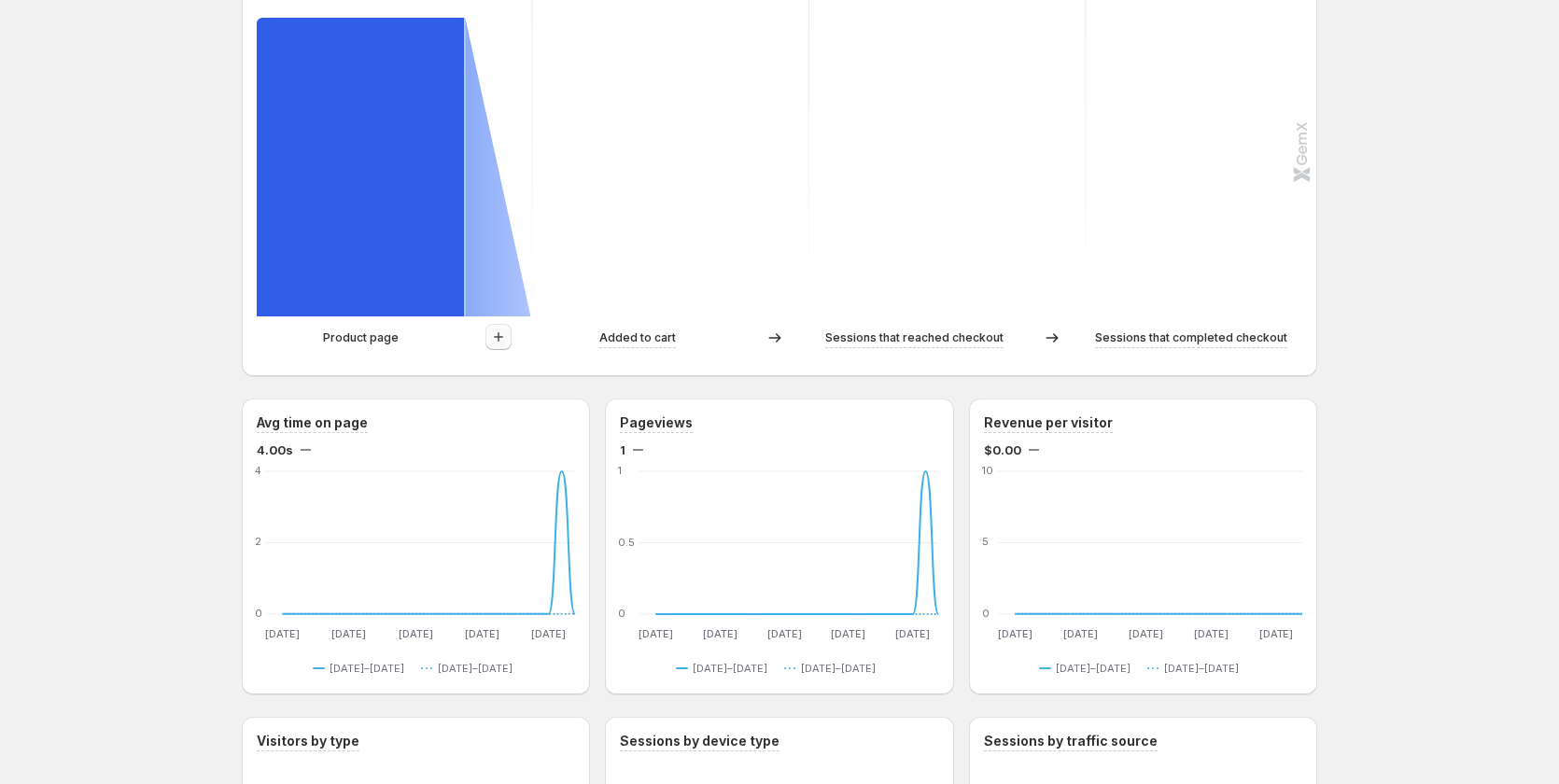
click at [508, 343] on icon "button" at bounding box center [498, 337] width 19 height 19
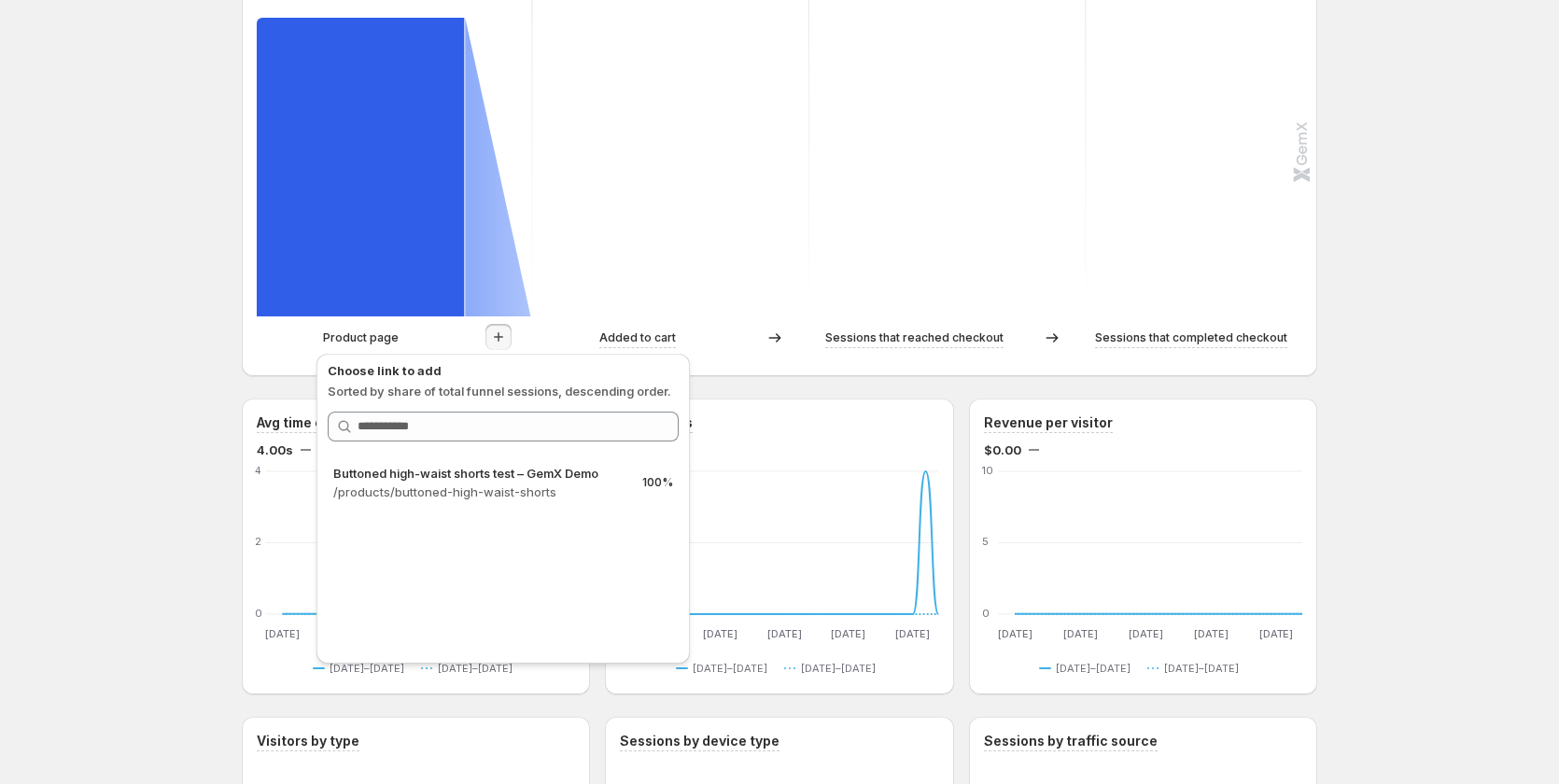
click at [242, 290] on div "Airmax 90 Original NIKE AIR MAX 90 ESSENTIAL men's Running Shoes Sport – GemX D…" at bounding box center [780, 620] width 1121 height 2361
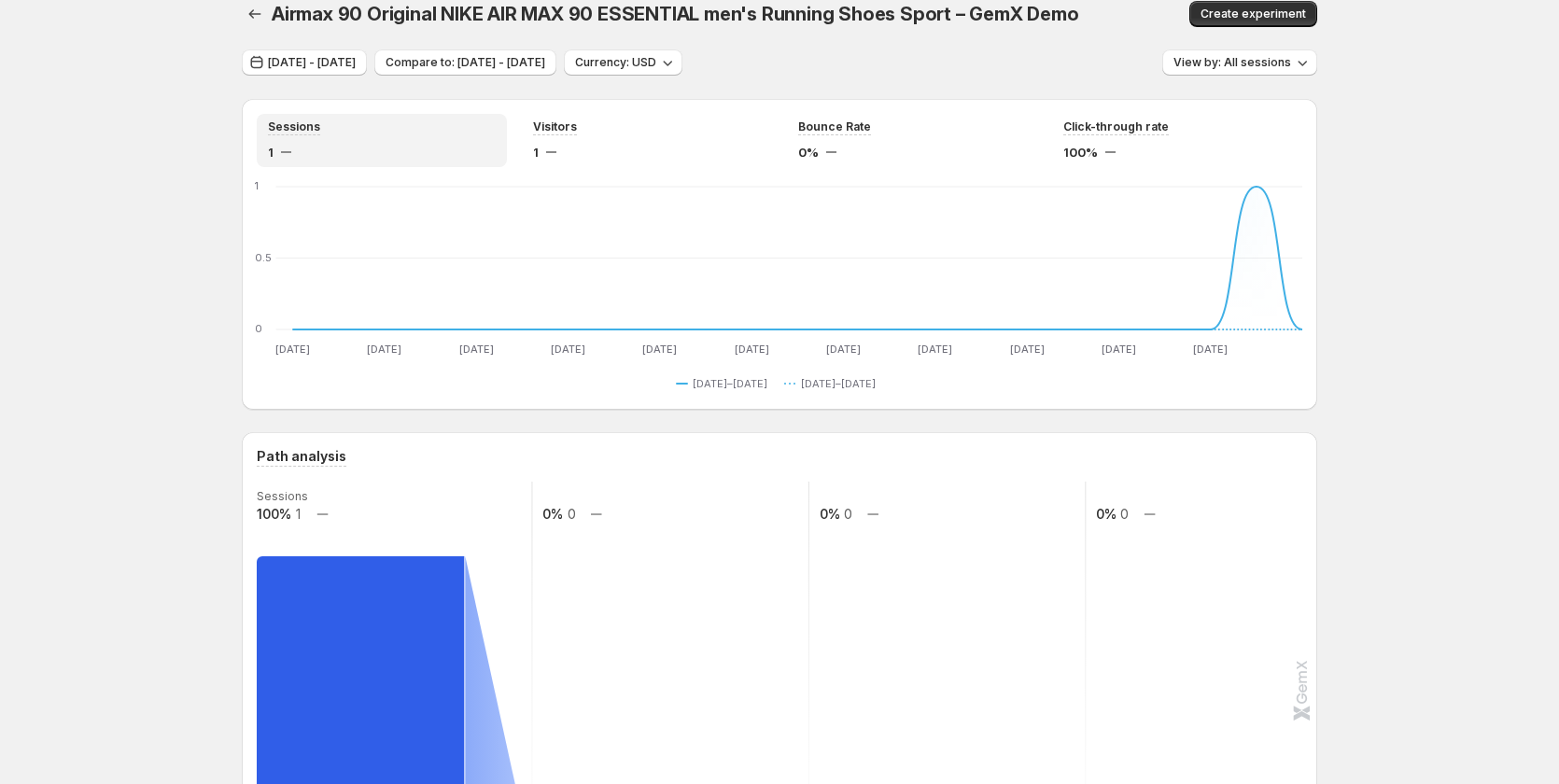
scroll to position [0, 0]
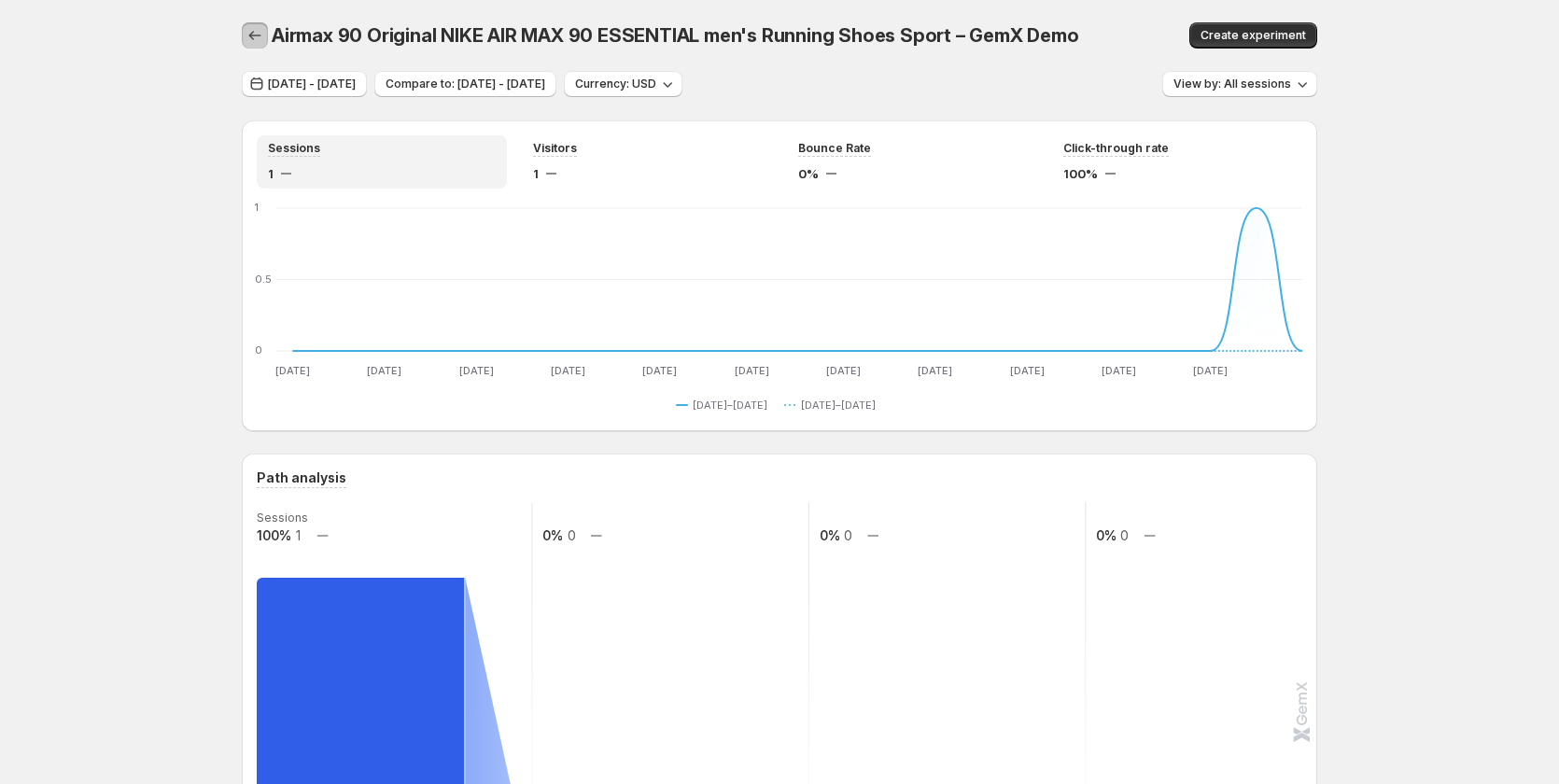
click at [260, 37] on icon "button" at bounding box center [255, 35] width 19 height 19
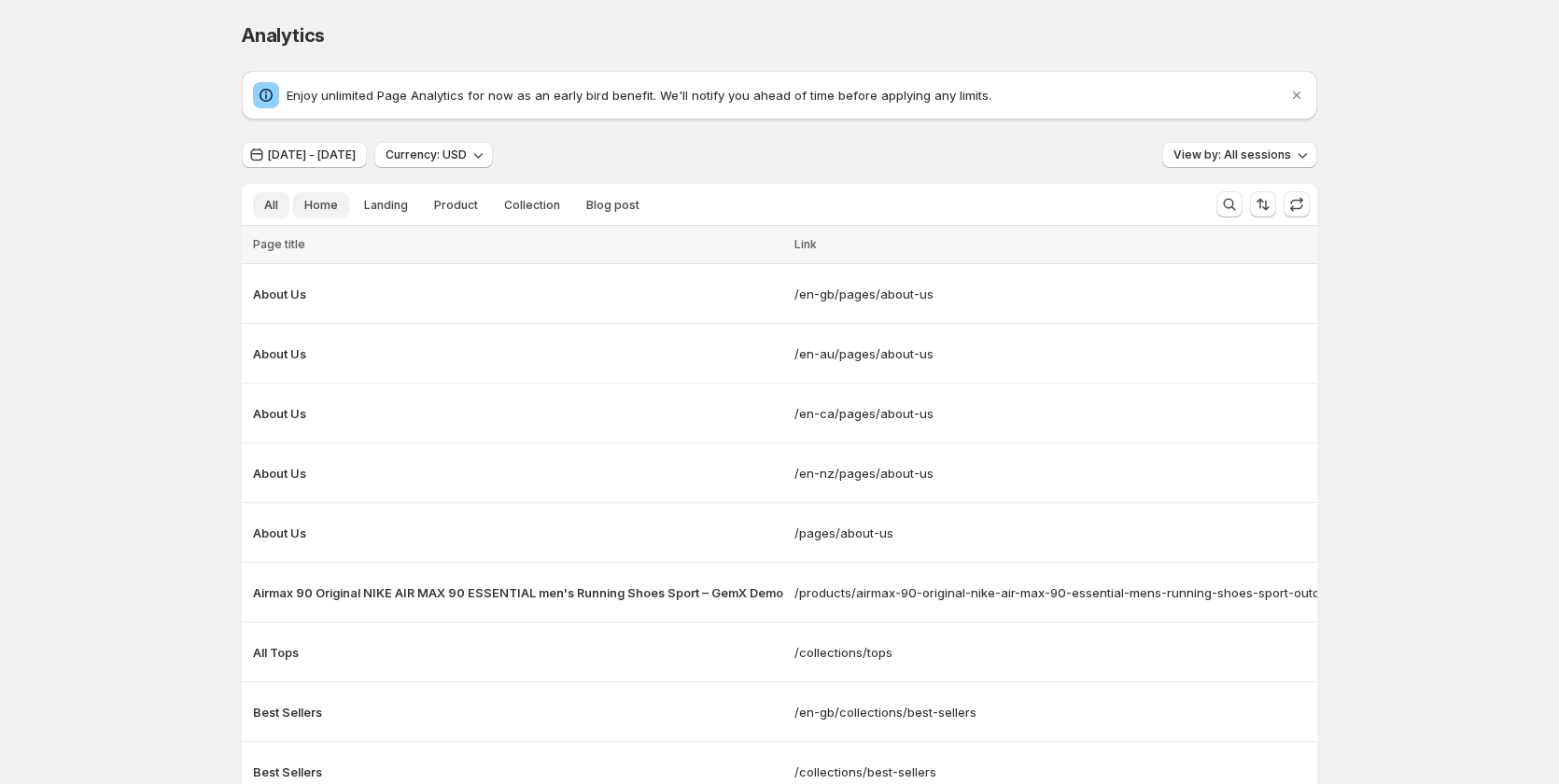
click at [336, 207] on span "Home" at bounding box center [320, 206] width 33 height 15
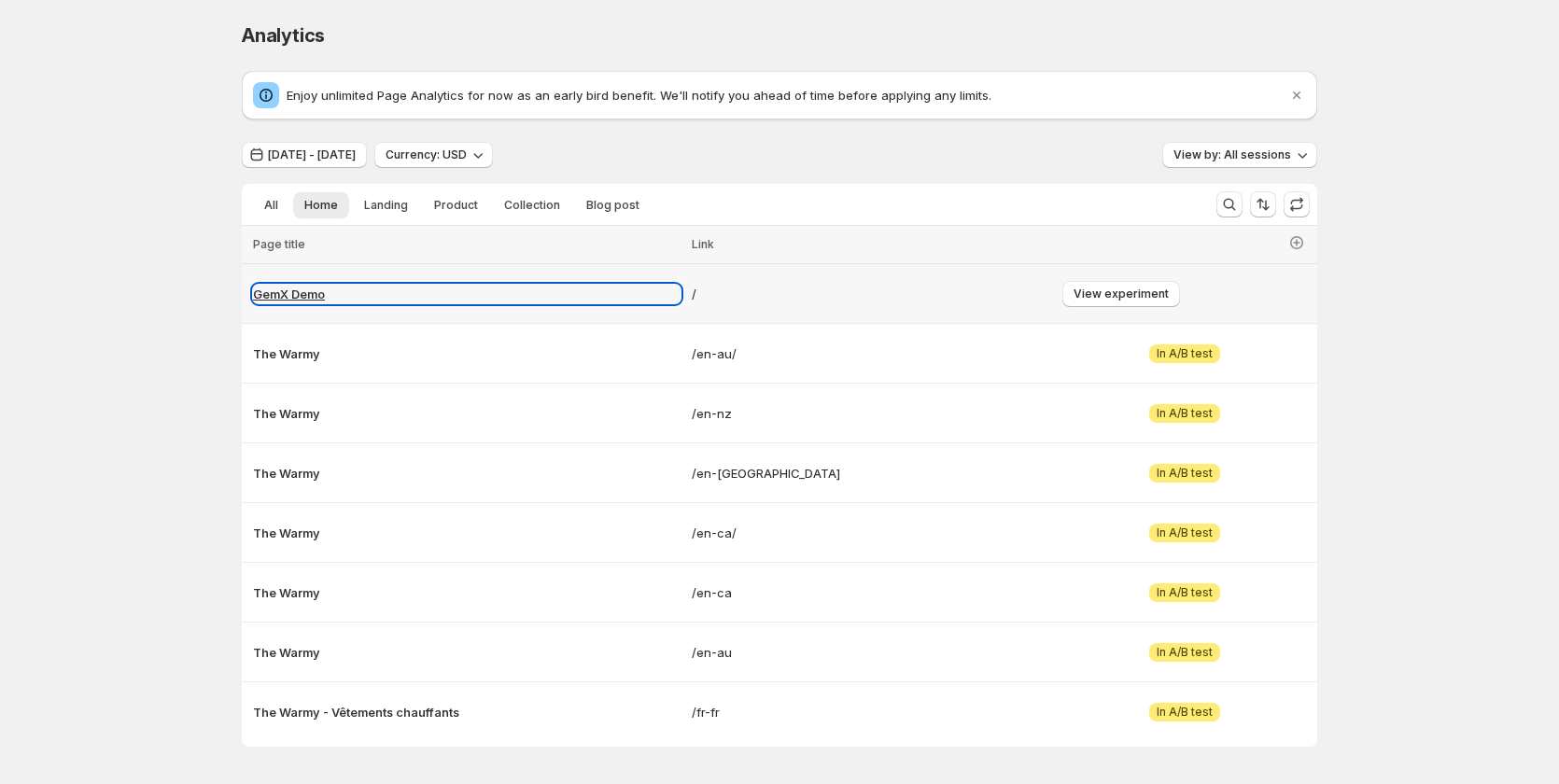
click at [302, 296] on p "GemX Demo" at bounding box center [466, 294] width 428 height 19
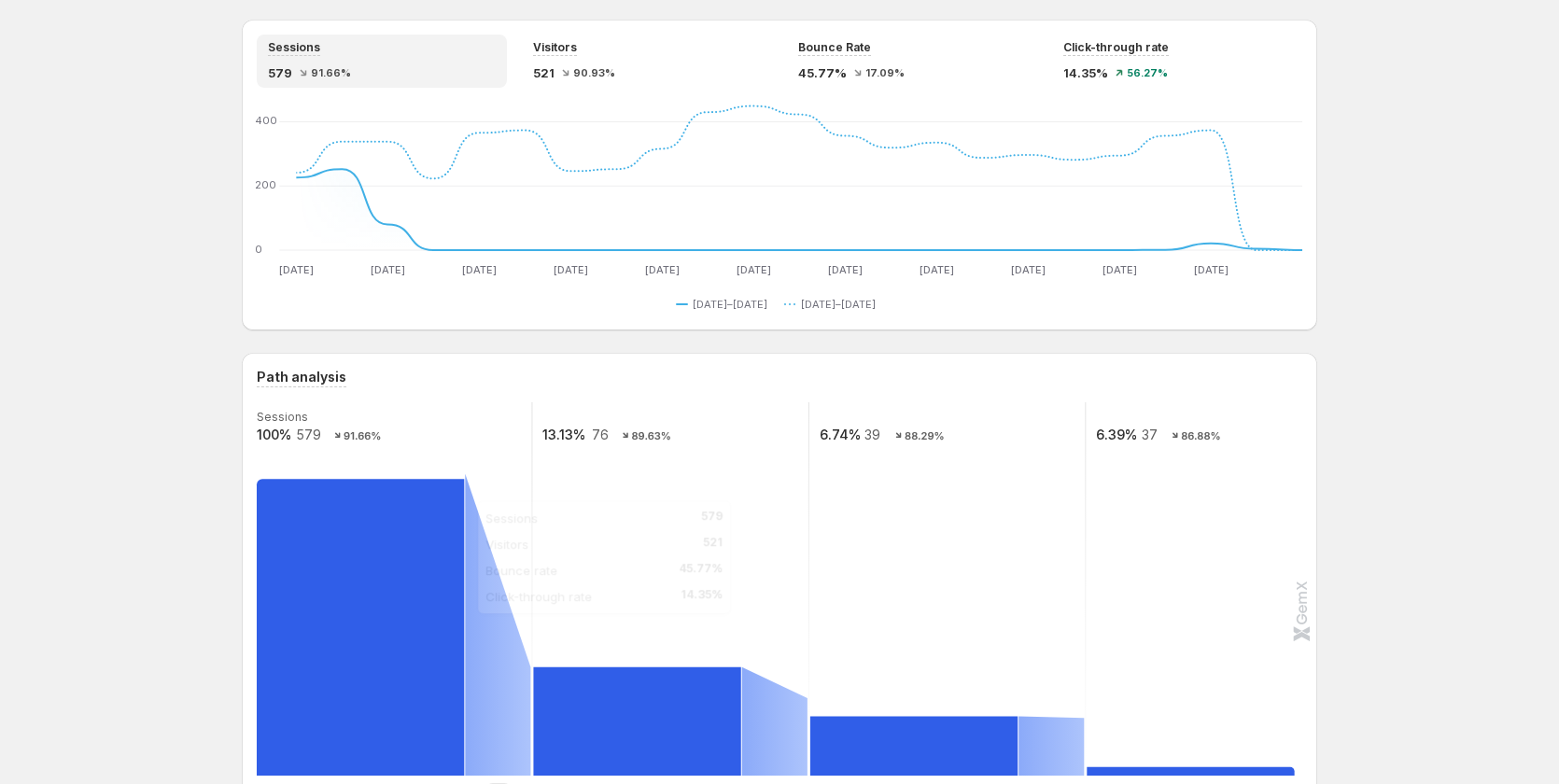
scroll to position [280, 0]
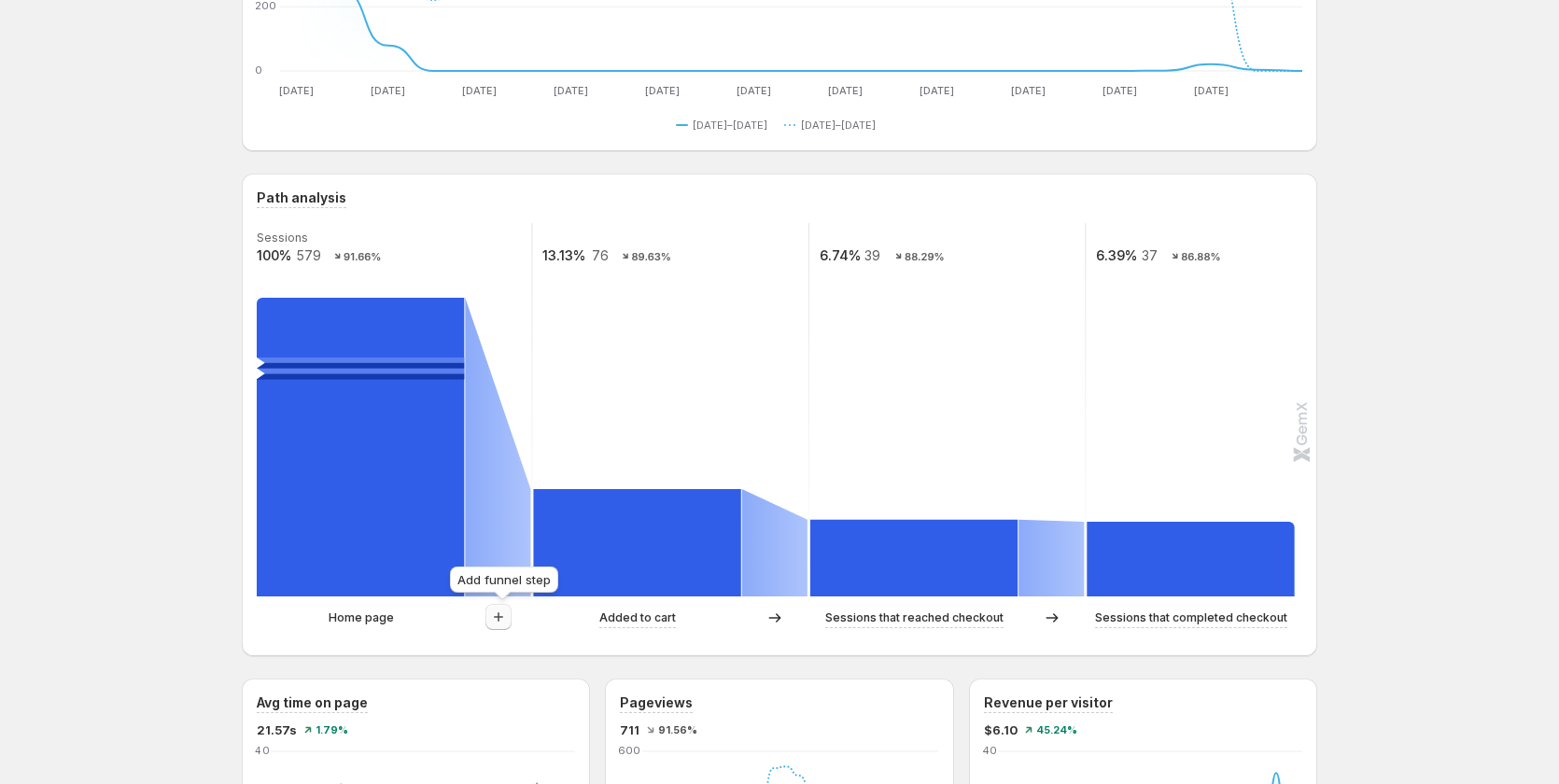
click at [500, 617] on icon "button" at bounding box center [498, 617] width 19 height 19
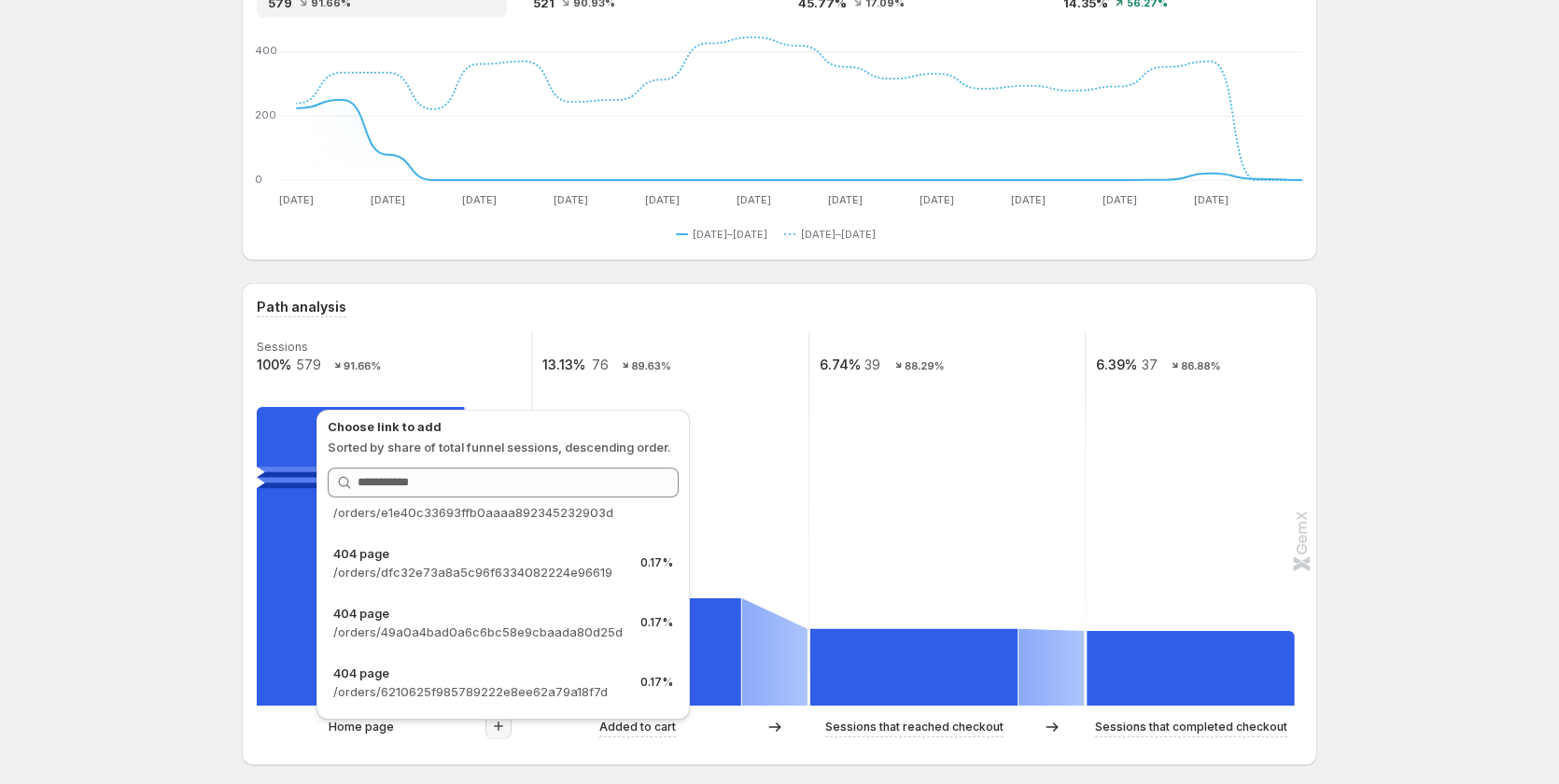
scroll to position [0, 0]
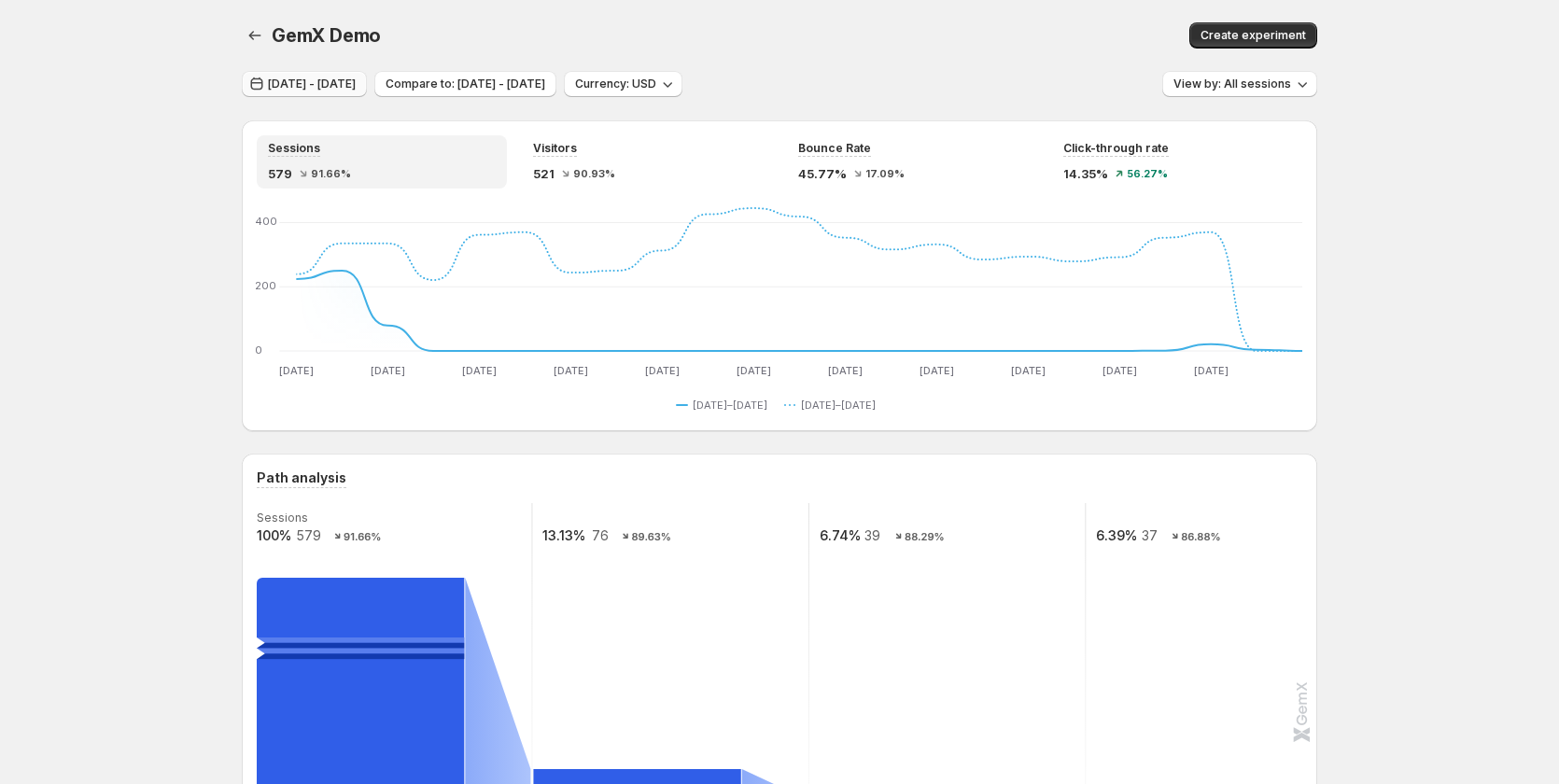
click at [355, 86] on span "[DATE] - [DATE]" at bounding box center [312, 84] width 88 height 15
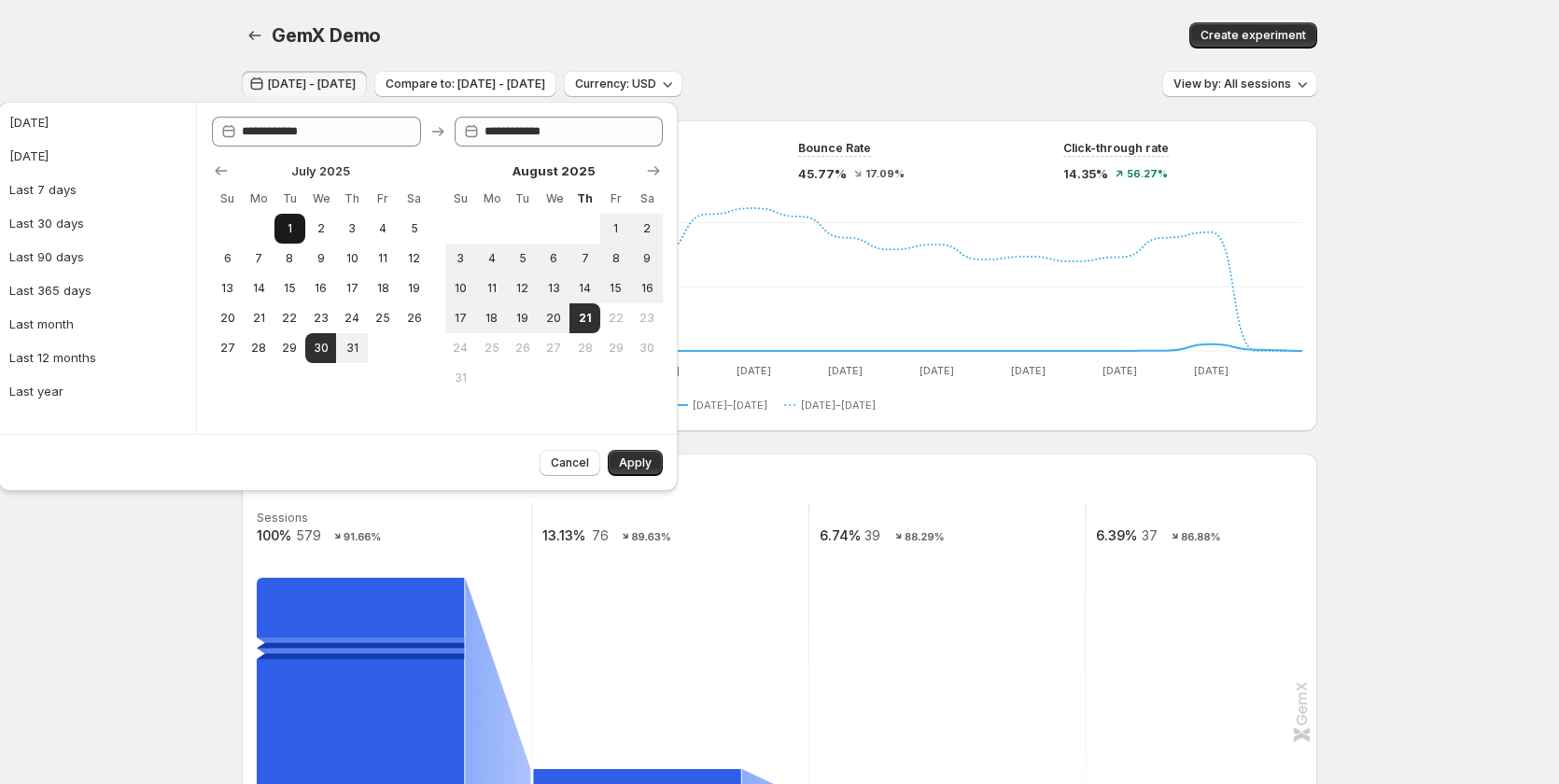
click at [294, 232] on span "1" at bounding box center [290, 229] width 16 height 15
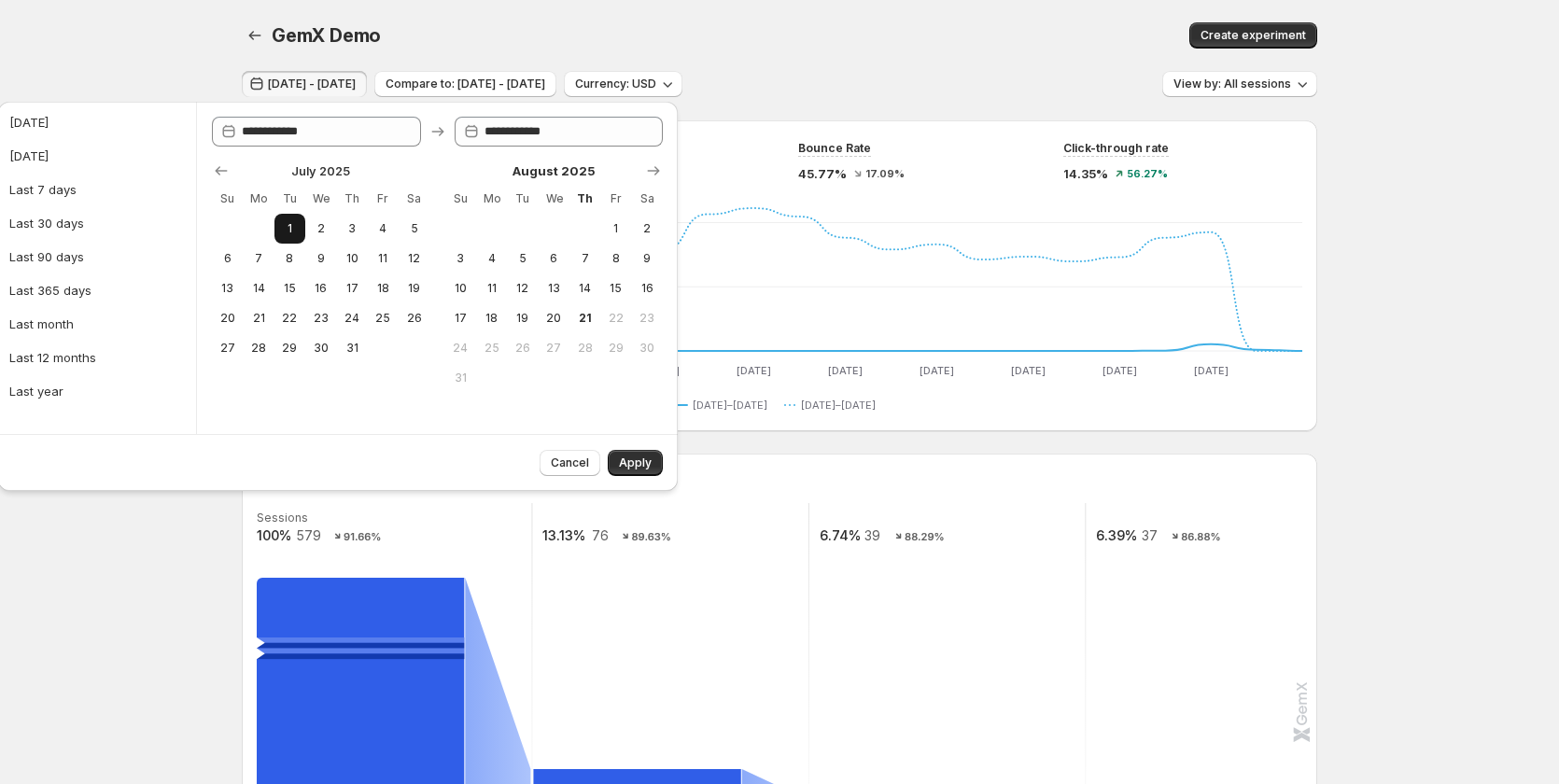
type input "**********"
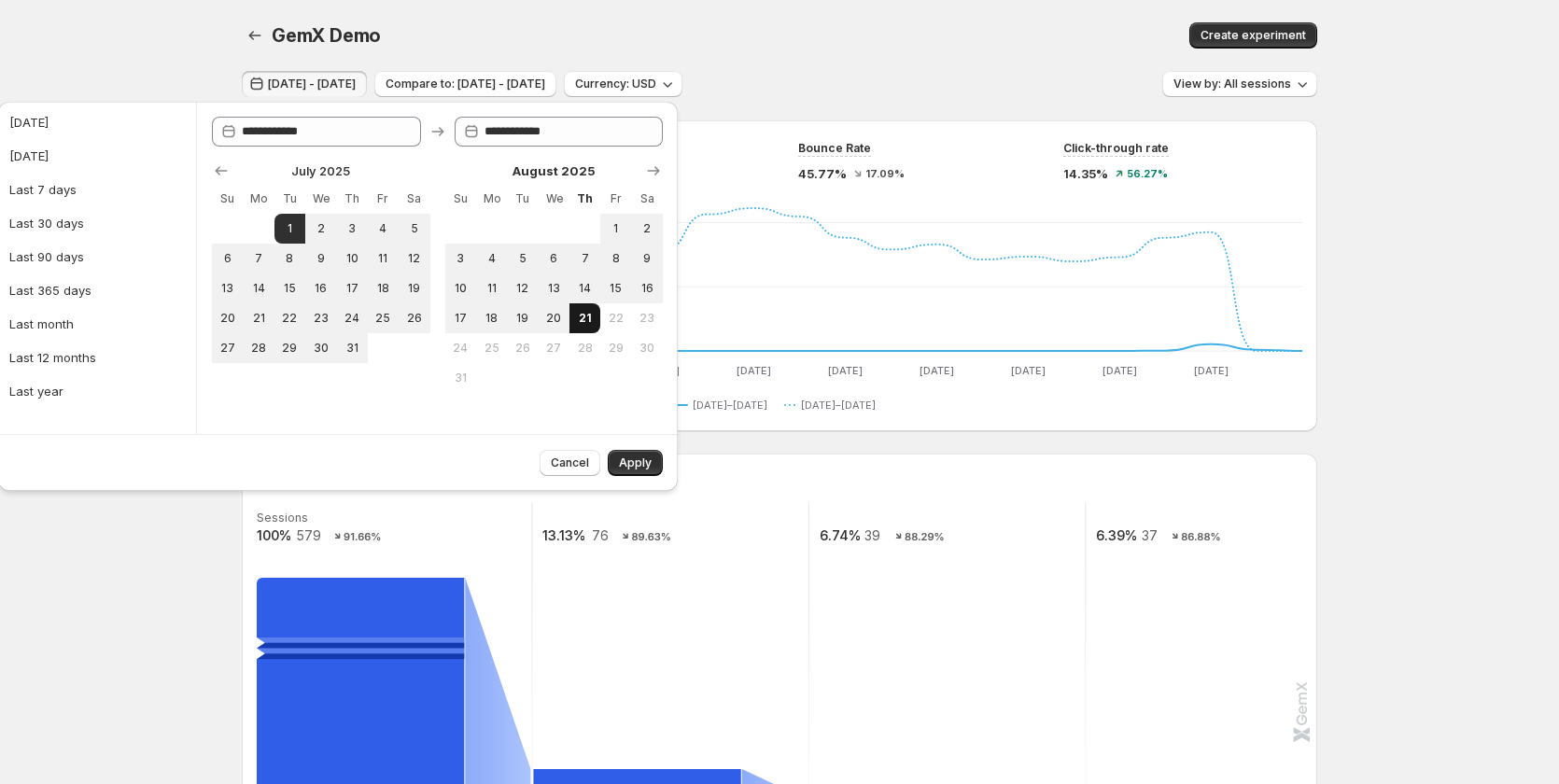
click at [582, 316] on span "21" at bounding box center [584, 318] width 16 height 15
type input "**********"
click at [642, 461] on span "Apply" at bounding box center [636, 463] width 32 height 15
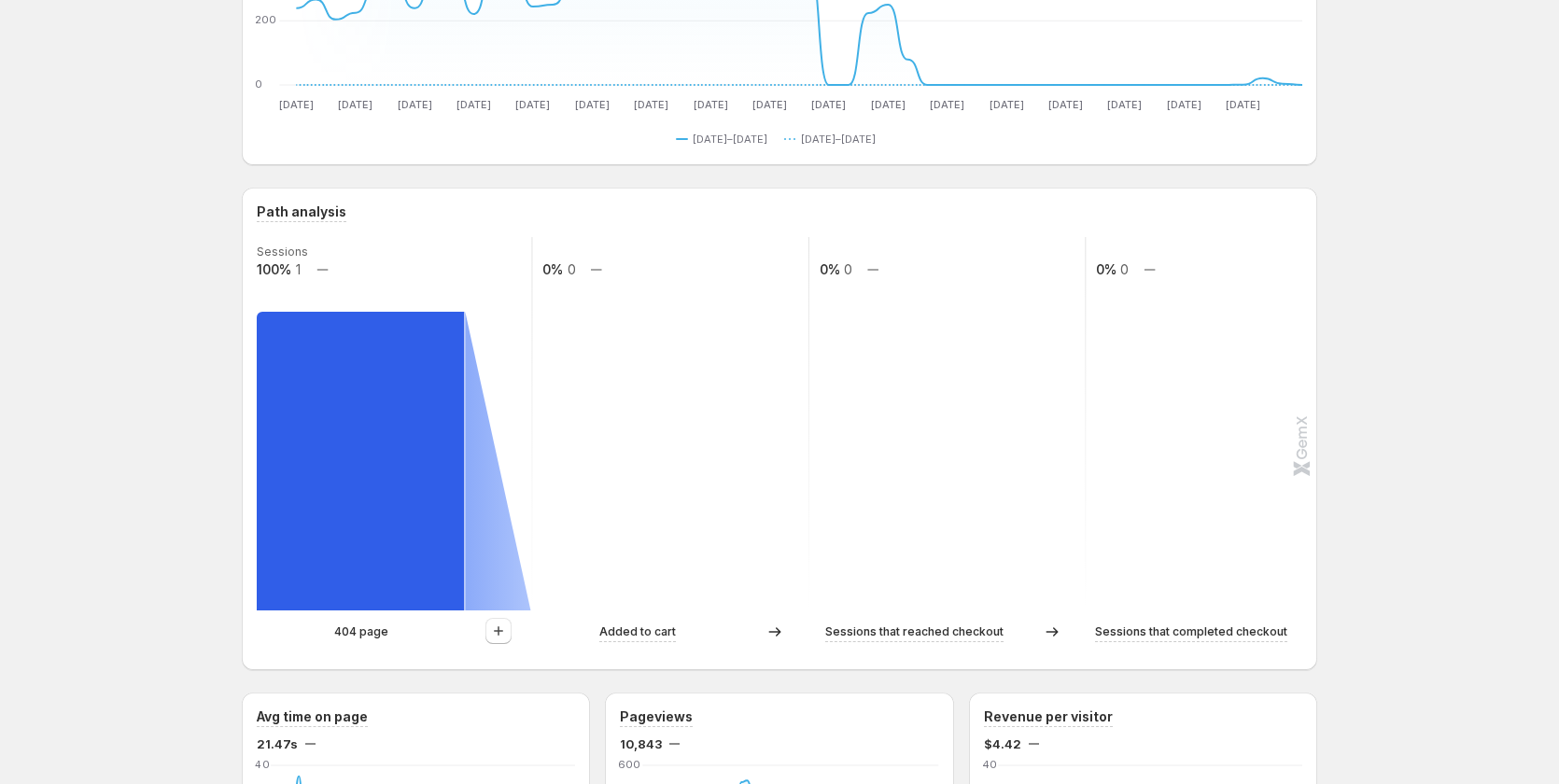
scroll to position [280, 0]
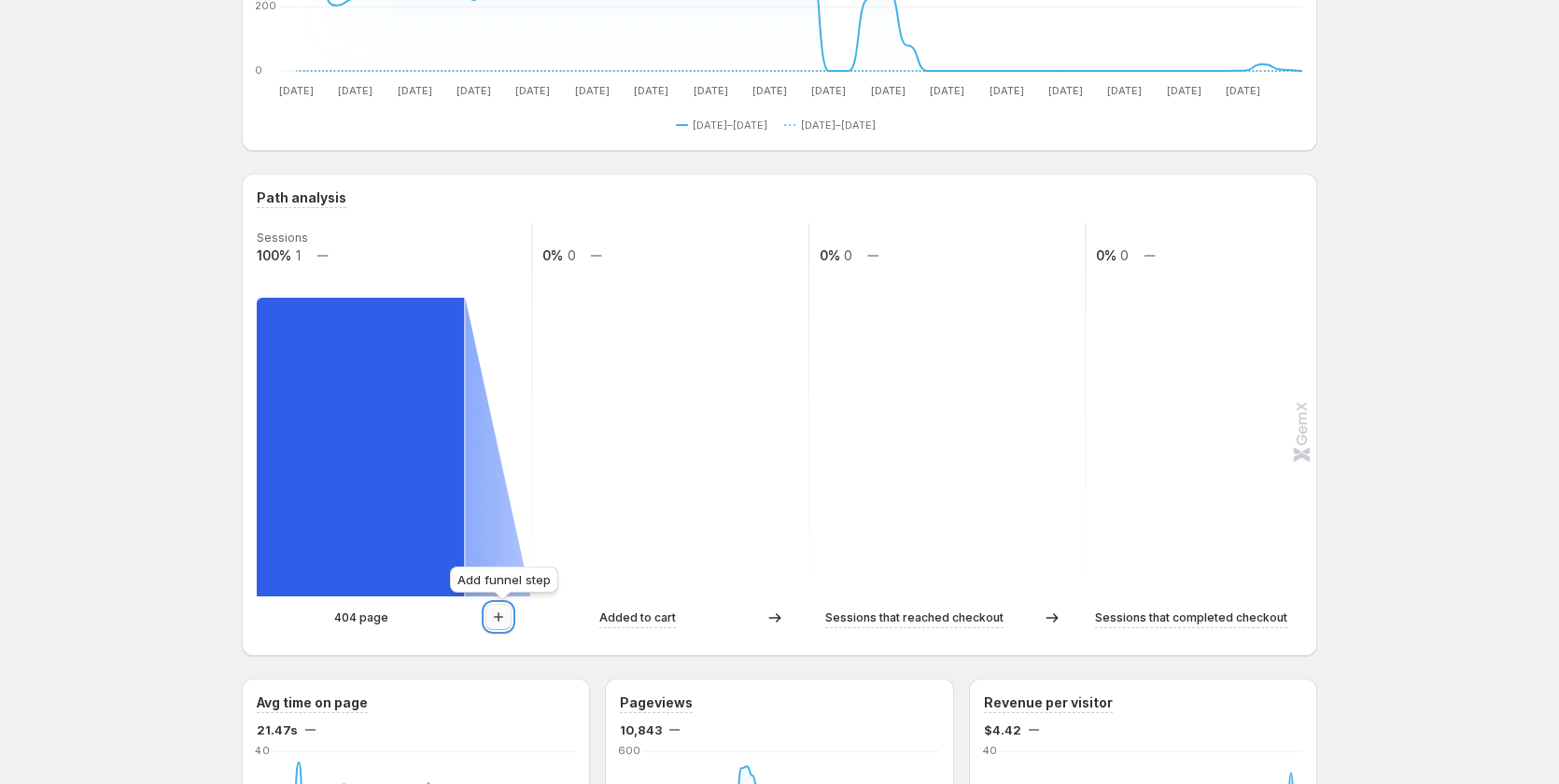
click at [508, 610] on icon "button" at bounding box center [498, 617] width 19 height 19
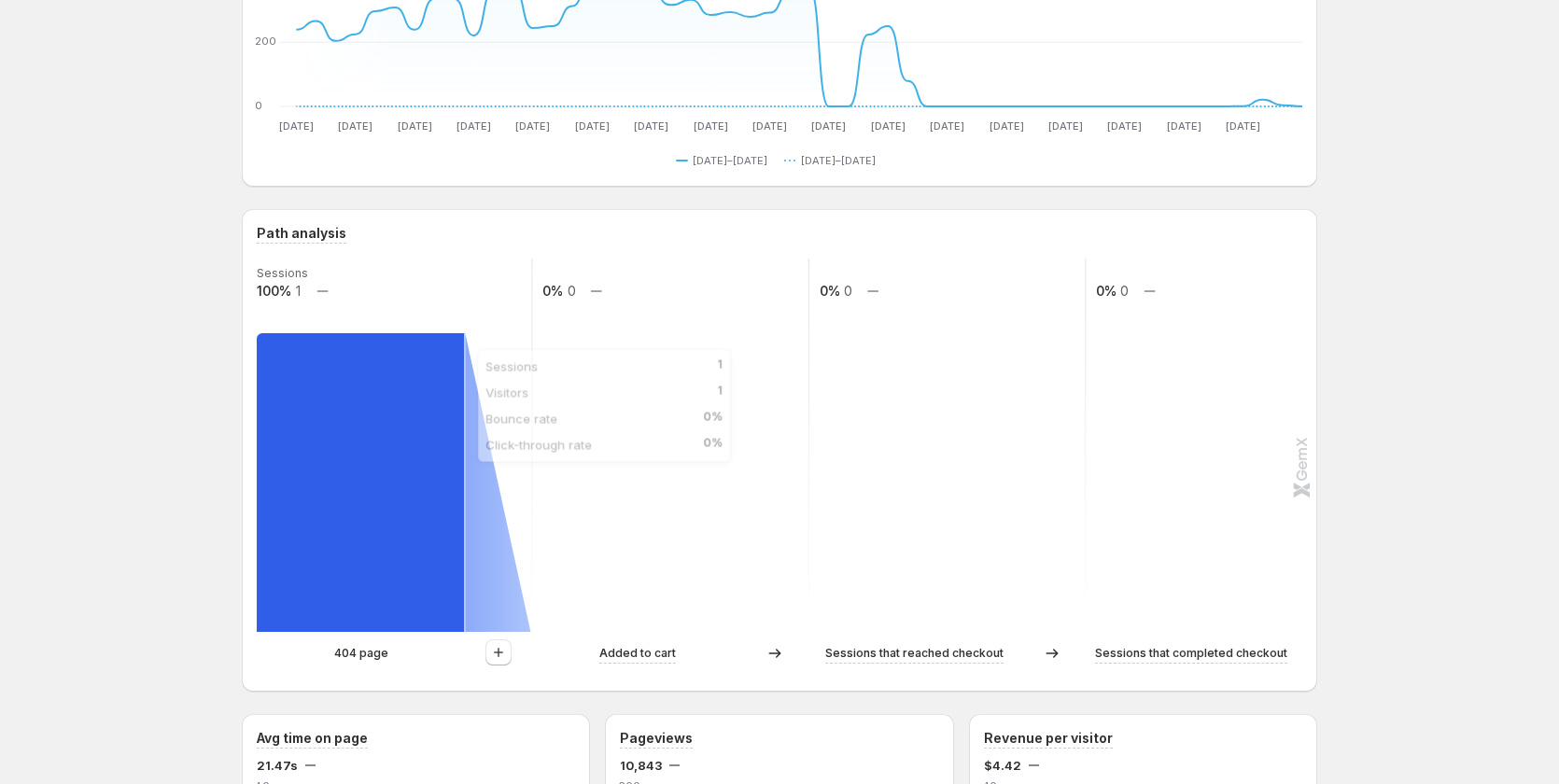
scroll to position [0, 0]
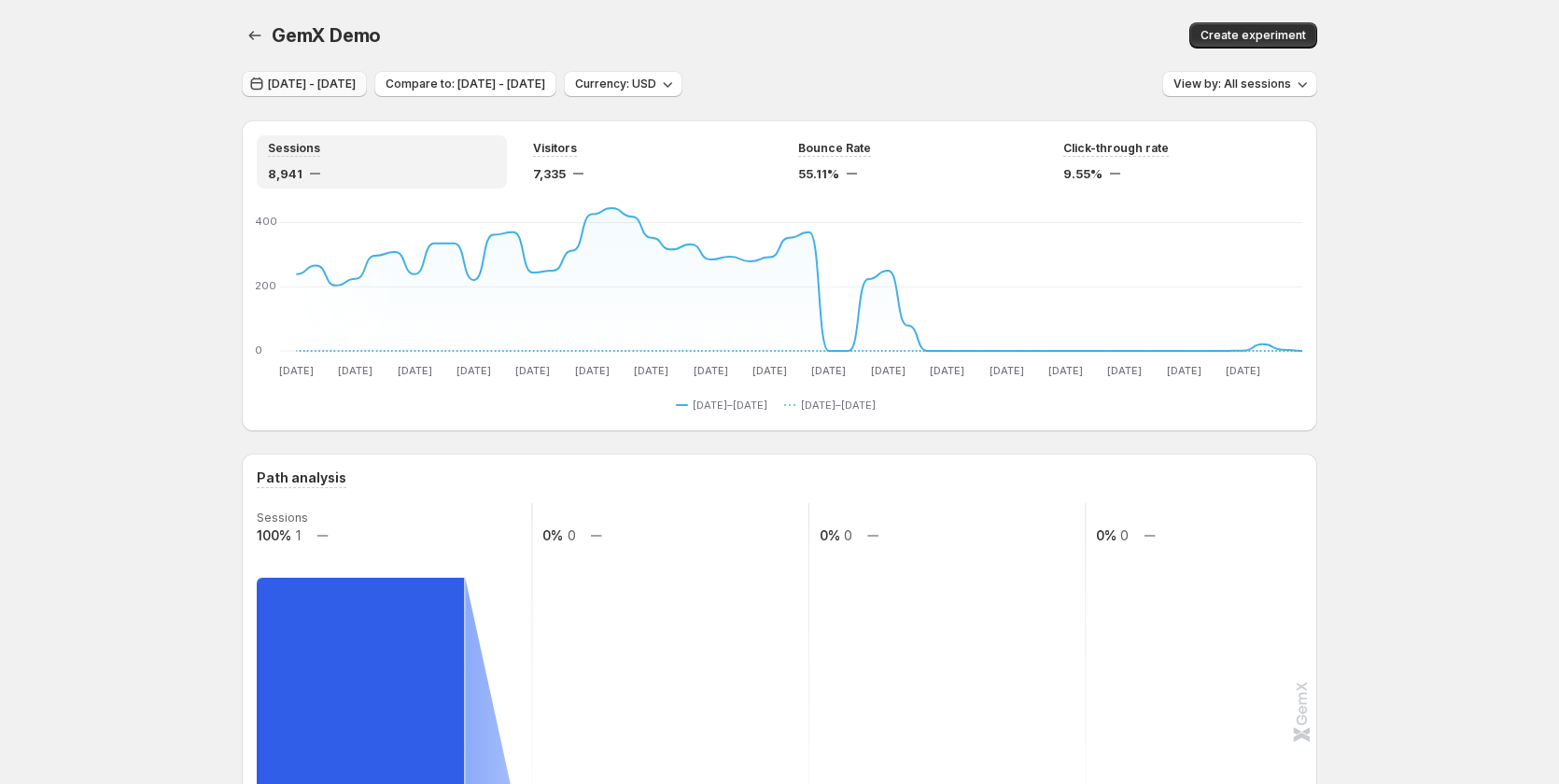
click at [355, 83] on span "[DATE] - [DATE]" at bounding box center [312, 84] width 88 height 15
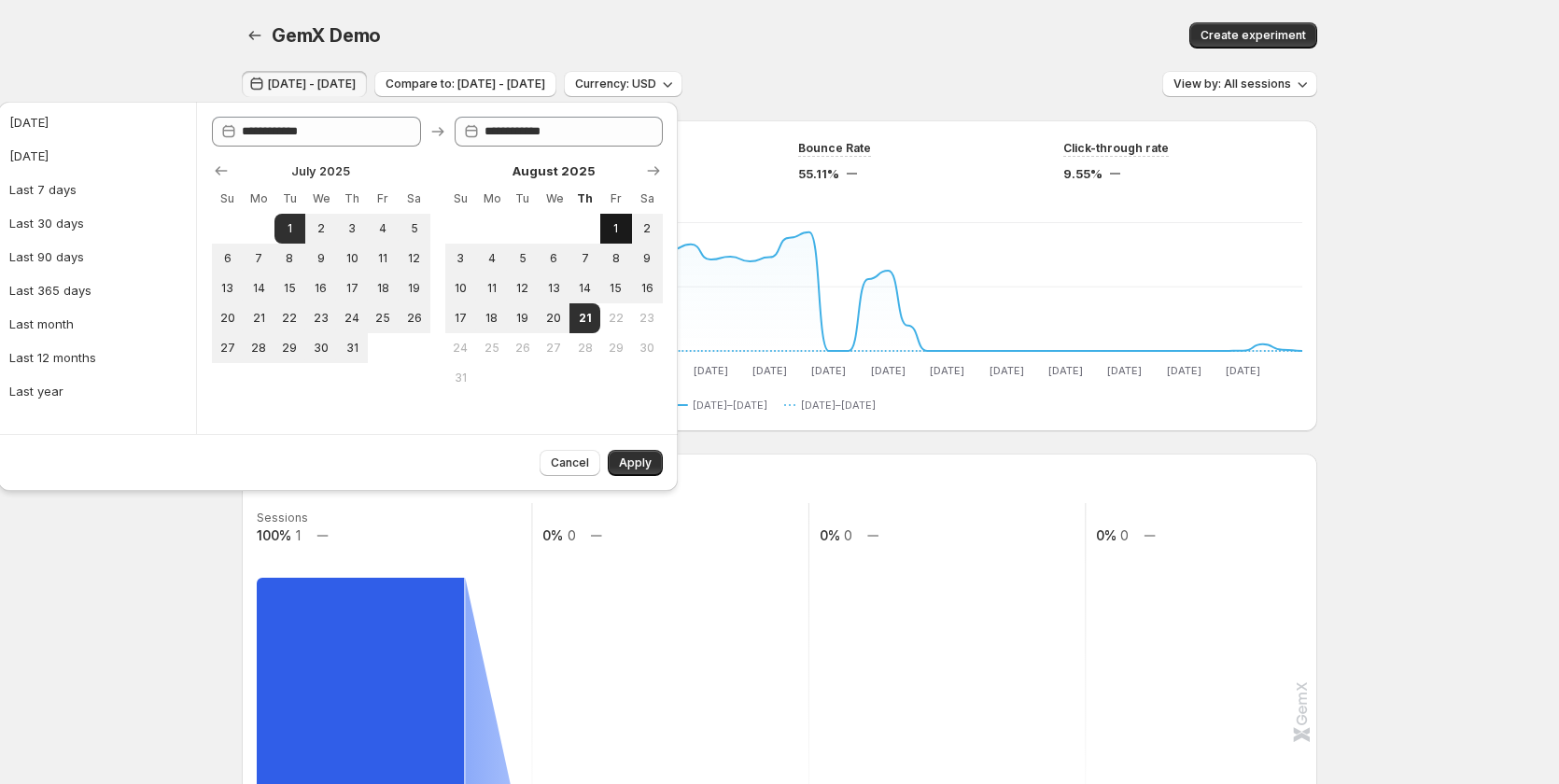
click at [613, 228] on span "1" at bounding box center [616, 229] width 16 height 15
type input "**********"
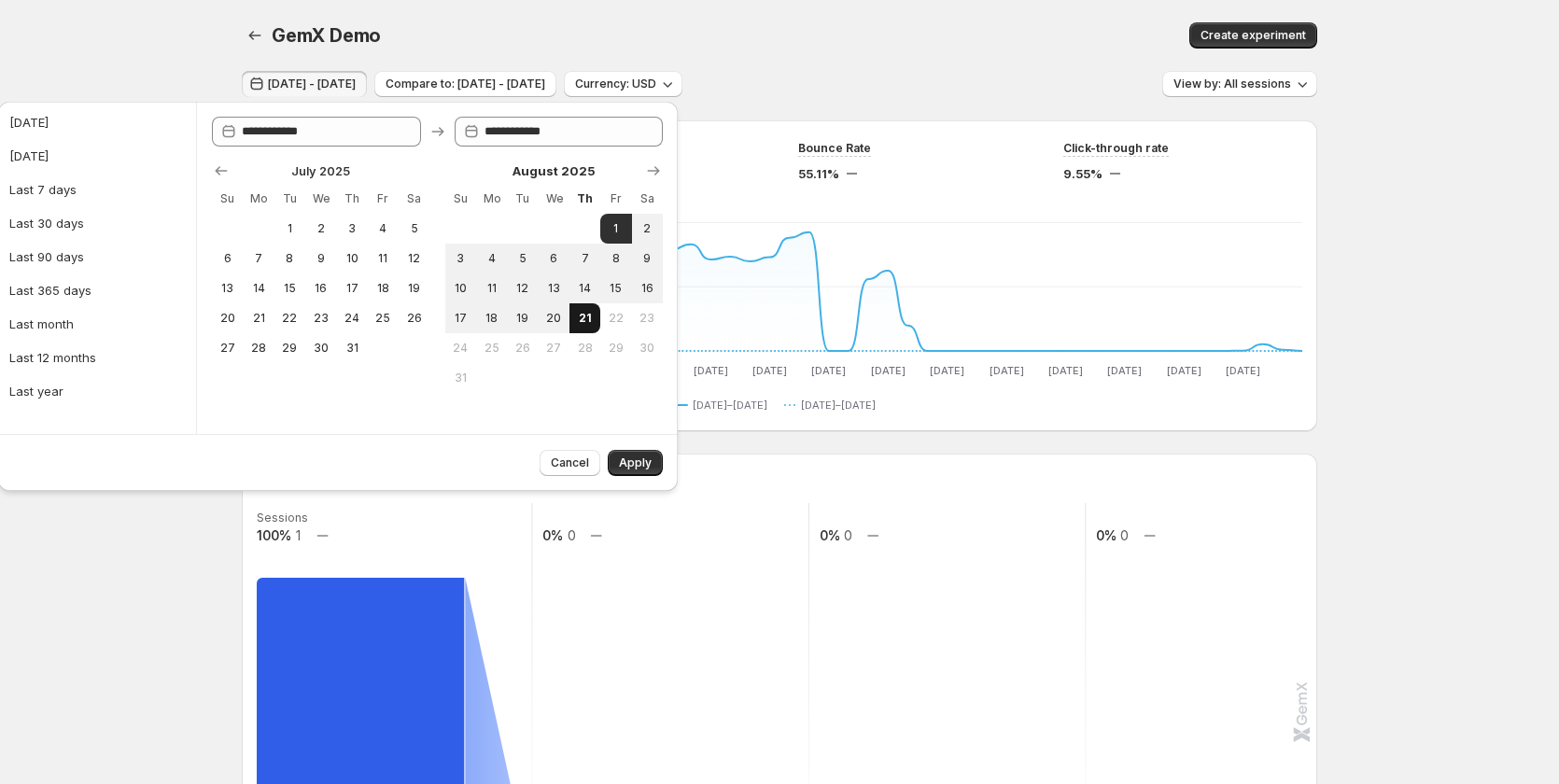
click at [577, 315] on span "21" at bounding box center [584, 318] width 16 height 15
type input "**********"
click at [647, 456] on span "Apply" at bounding box center [636, 463] width 32 height 15
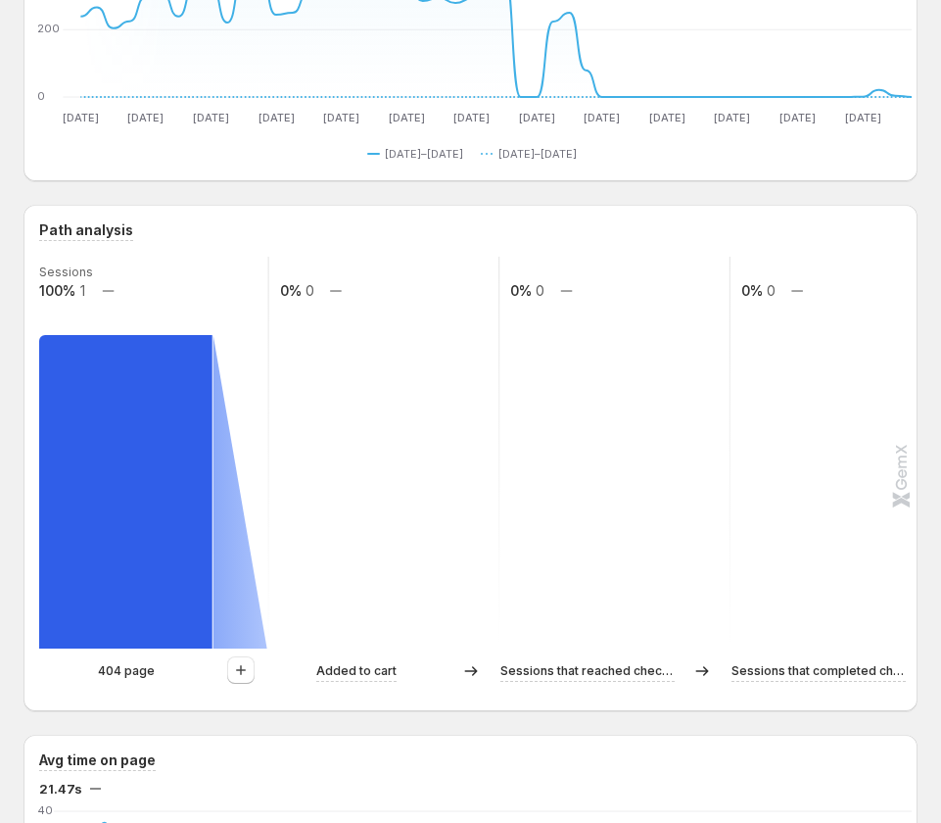
scroll to position [294, 0]
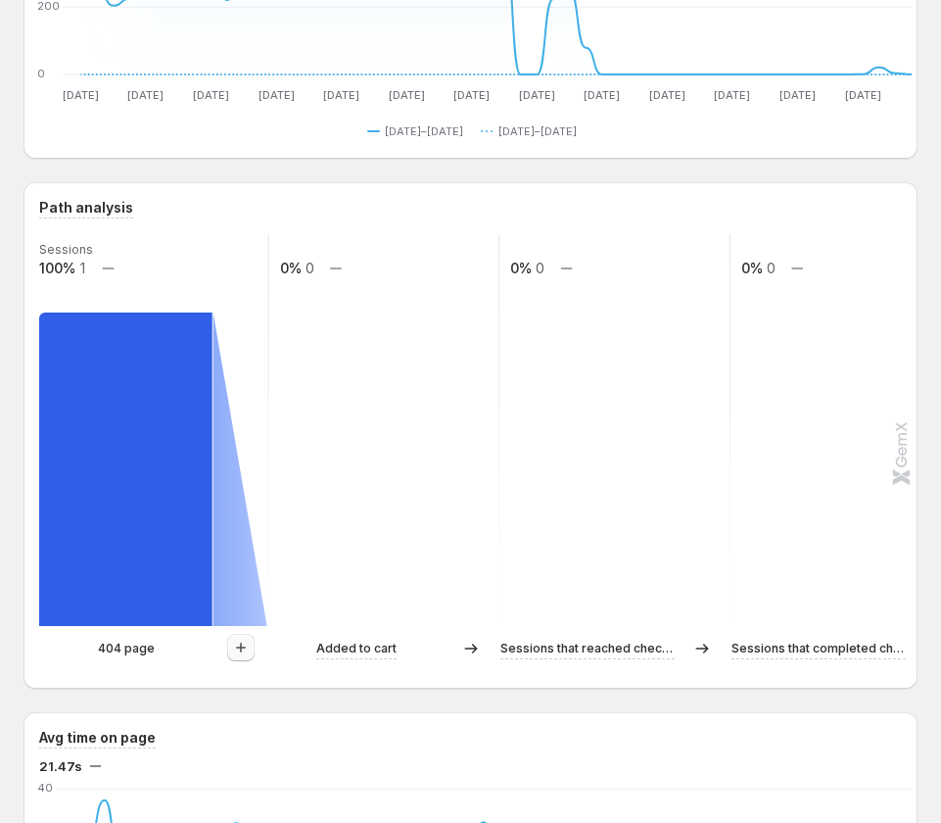
click at [253, 638] on button "button" at bounding box center [240, 647] width 27 height 27
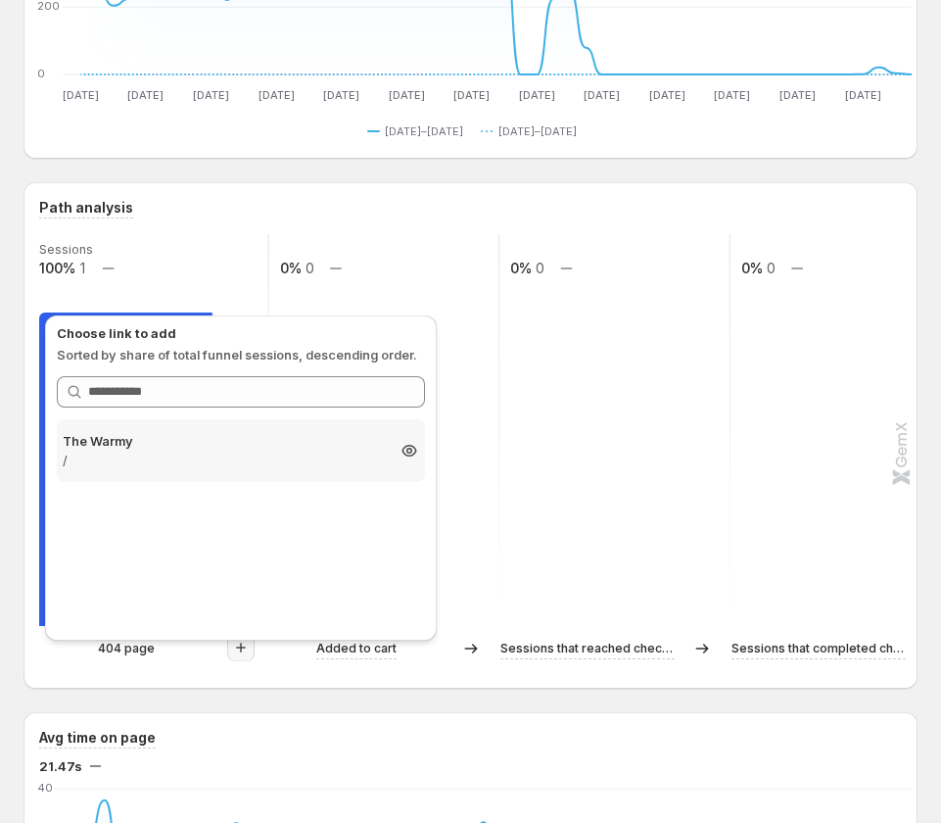
click at [281, 433] on p "The Warmy" at bounding box center [223, 441] width 321 height 20
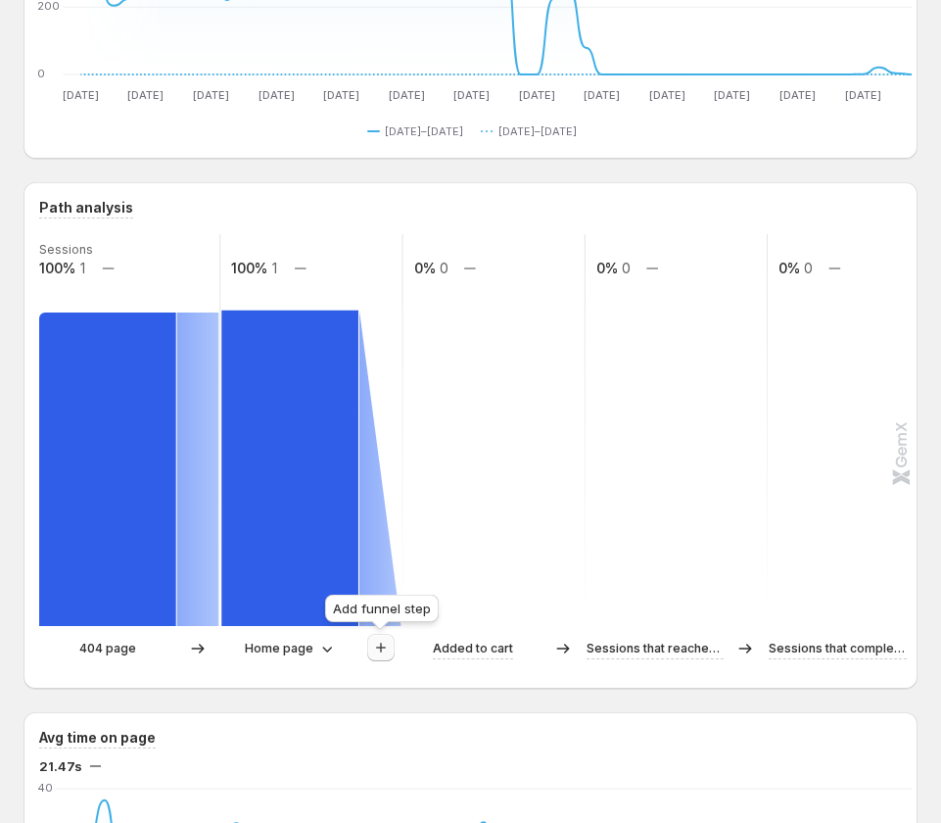
click at [383, 647] on icon "button" at bounding box center [381, 648] width 20 height 20
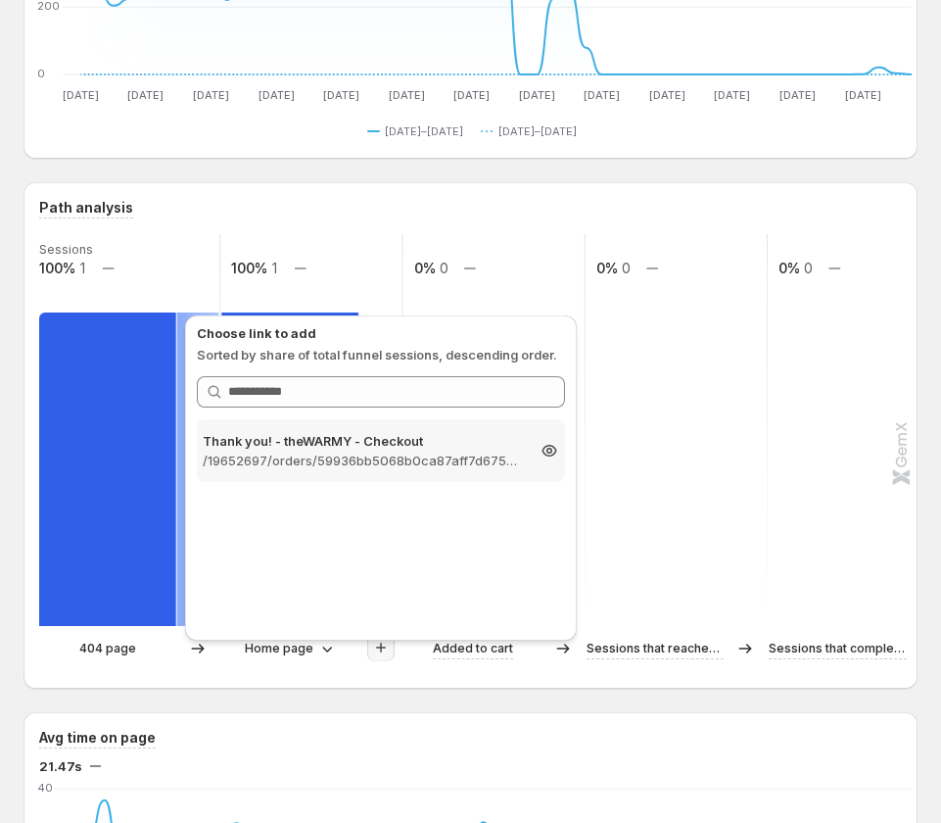
click at [458, 460] on p "/19652697/orders/59936bb5068b0ca87aff7d67521694ba" at bounding box center [363, 461] width 321 height 20
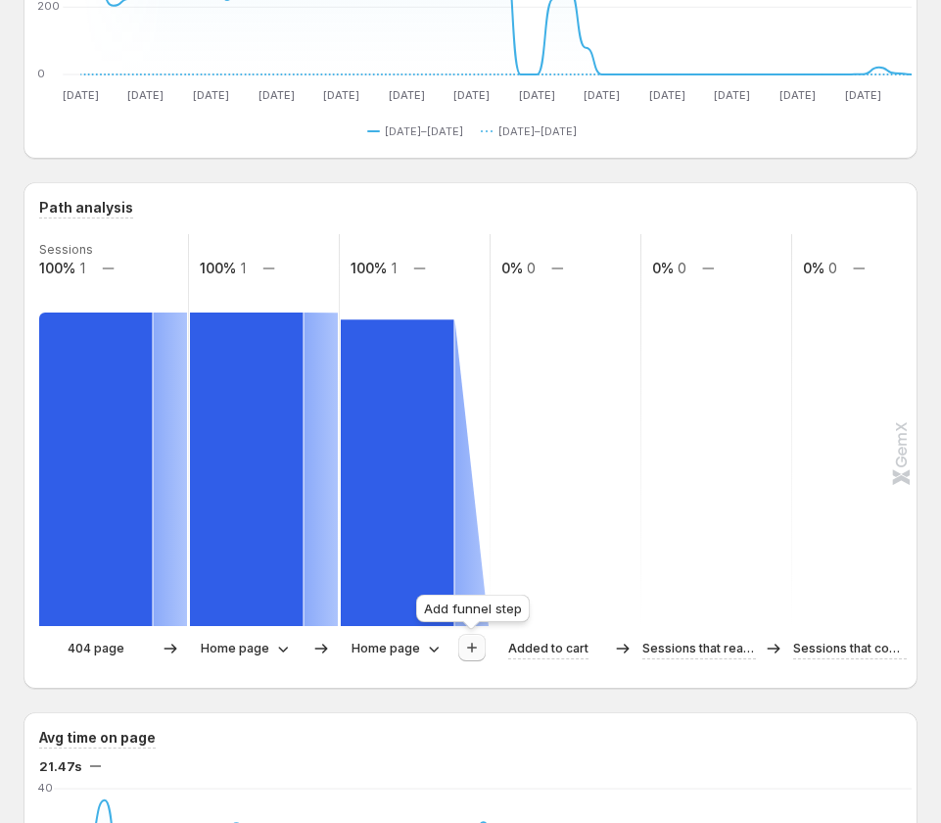
click at [466, 644] on icon "button" at bounding box center [472, 648] width 20 height 20
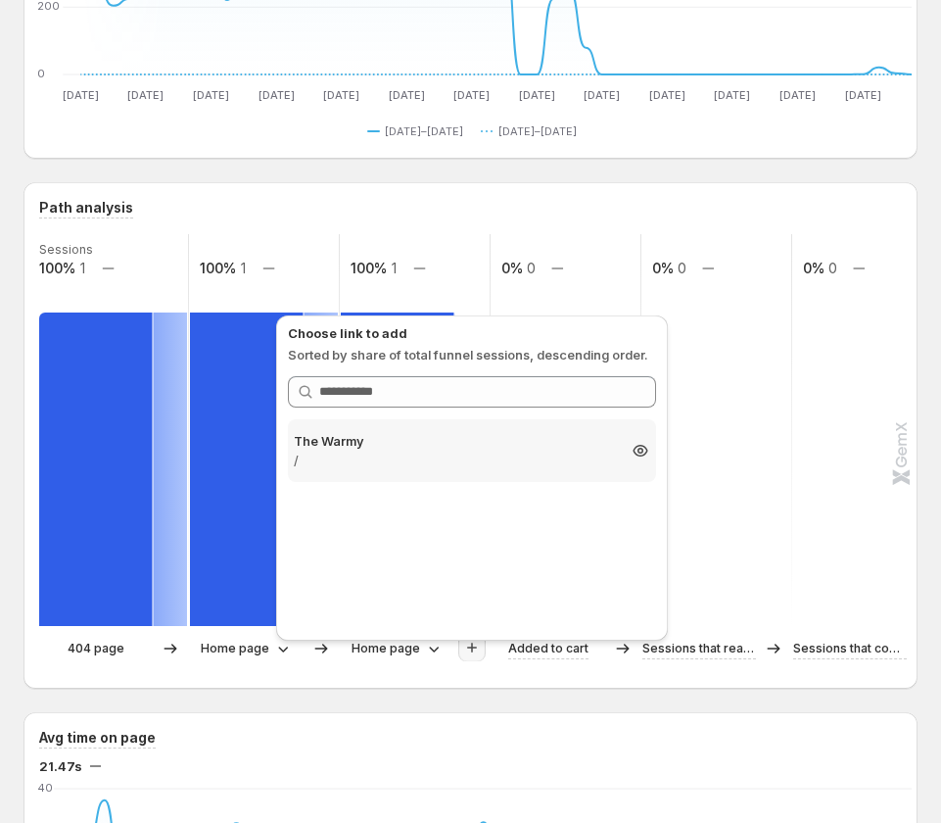
click at [524, 421] on div "The Warmy / 100%" at bounding box center [472, 450] width 368 height 63
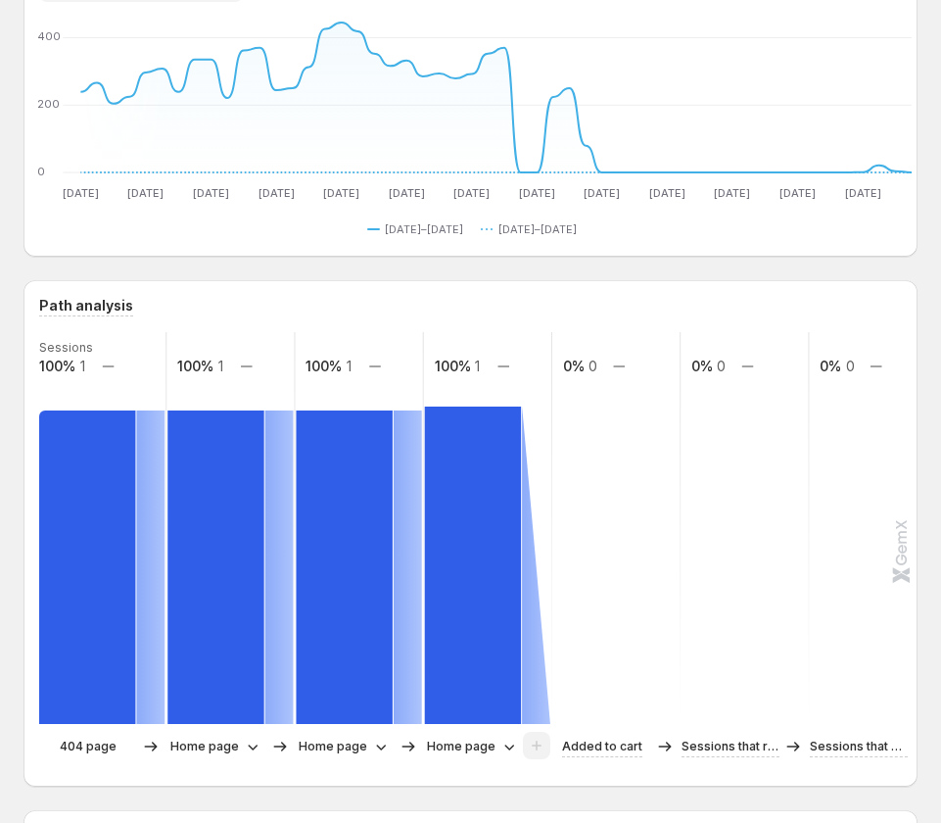
scroll to position [0, 0]
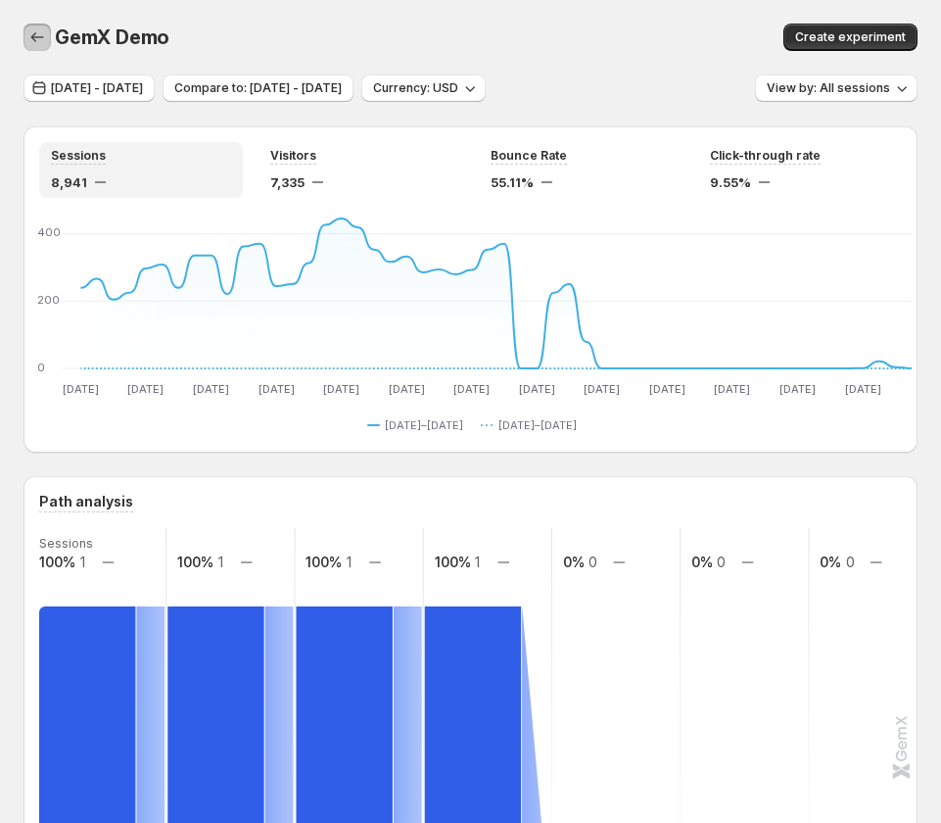
click at [33, 38] on icon "button" at bounding box center [37, 37] width 13 height 10
